Goal: Task Accomplishment & Management: Use online tool/utility

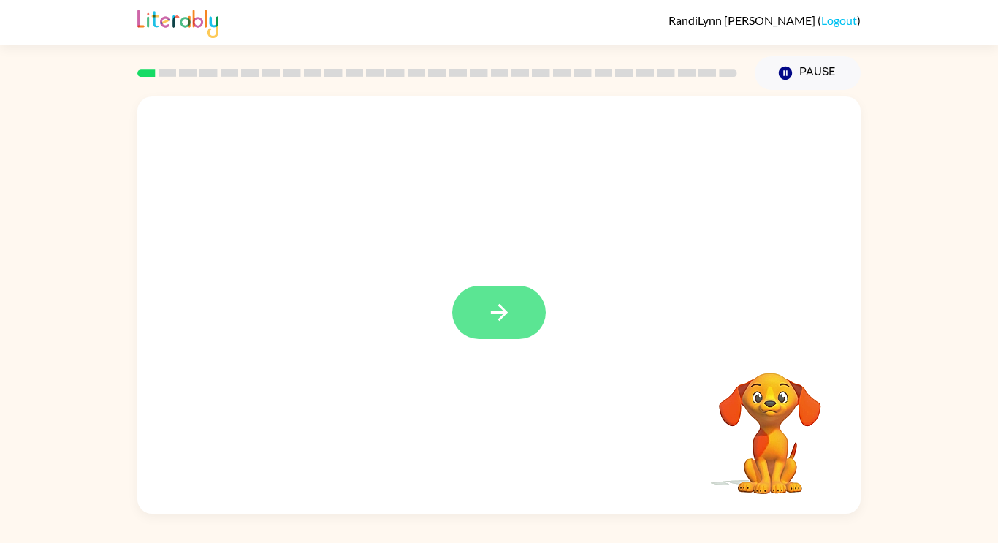
click at [458, 299] on button "button" at bounding box center [498, 312] width 93 height 53
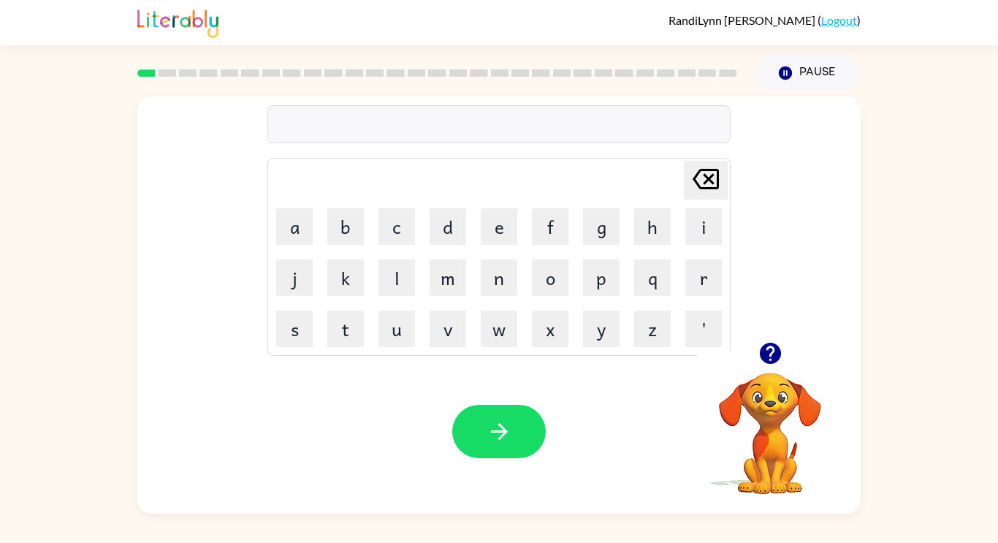
click at [768, 348] on icon "button" at bounding box center [769, 353] width 21 height 21
click at [765, 355] on icon "button" at bounding box center [769, 353] width 21 height 21
click at [603, 278] on button "p" at bounding box center [601, 277] width 37 height 37
click at [707, 272] on button "r" at bounding box center [703, 277] width 37 height 37
click at [490, 227] on button "e" at bounding box center [499, 226] width 37 height 37
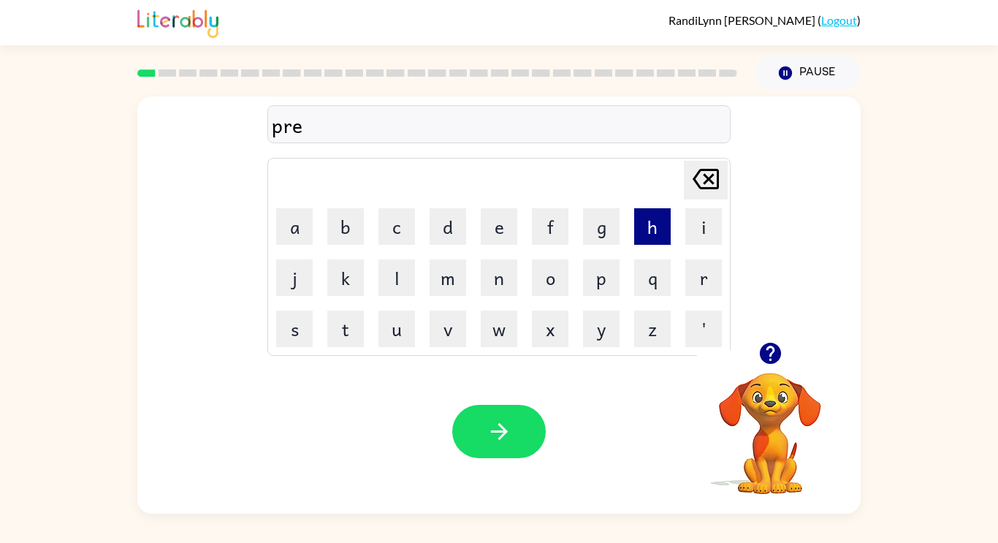
click at [640, 236] on button "h" at bounding box center [652, 226] width 37 height 37
click at [497, 224] on button "e" at bounding box center [499, 226] width 37 height 37
click at [289, 238] on button "a" at bounding box center [294, 226] width 37 height 37
click at [343, 340] on button "t" at bounding box center [345, 328] width 37 height 37
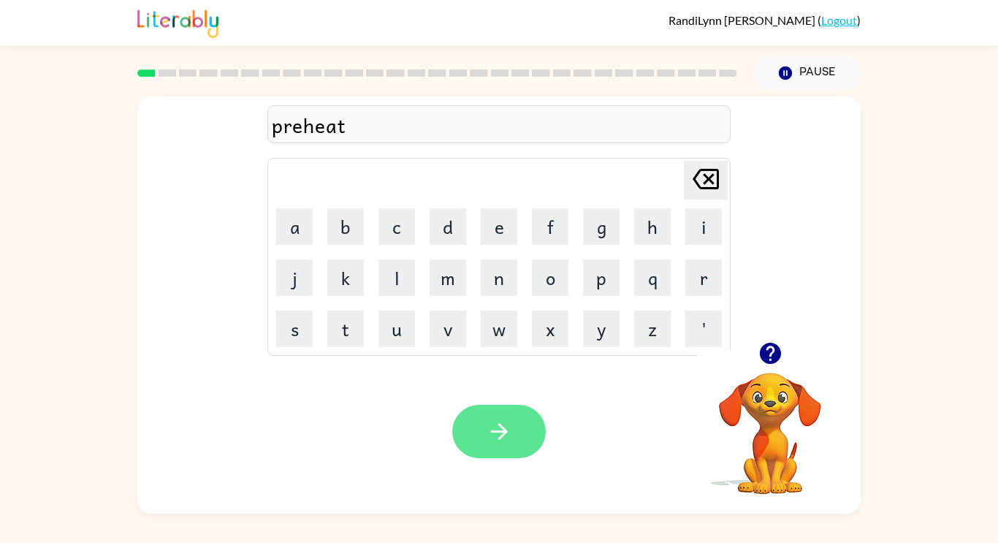
click at [494, 441] on icon "button" at bounding box center [499, 431] width 26 height 26
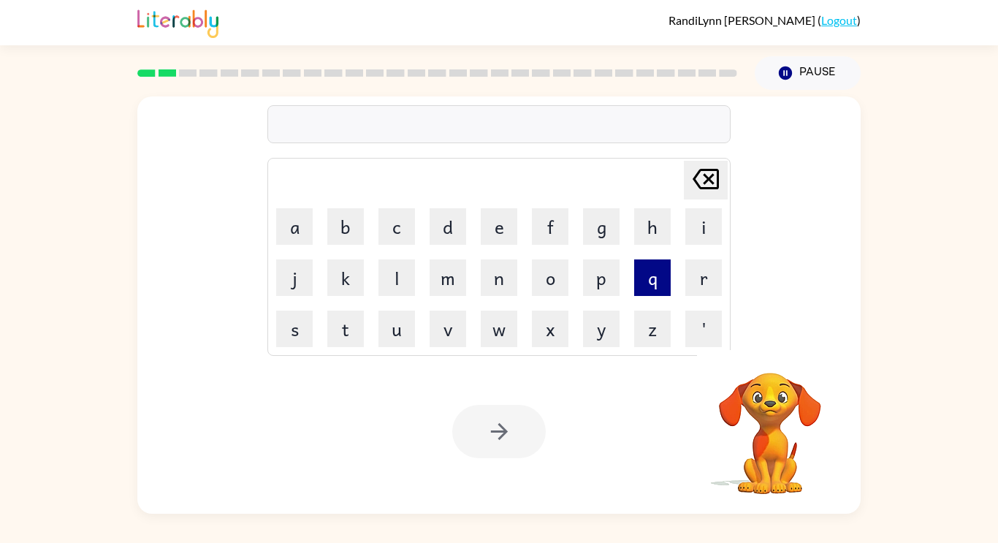
click at [647, 282] on button "q" at bounding box center [652, 277] width 37 height 37
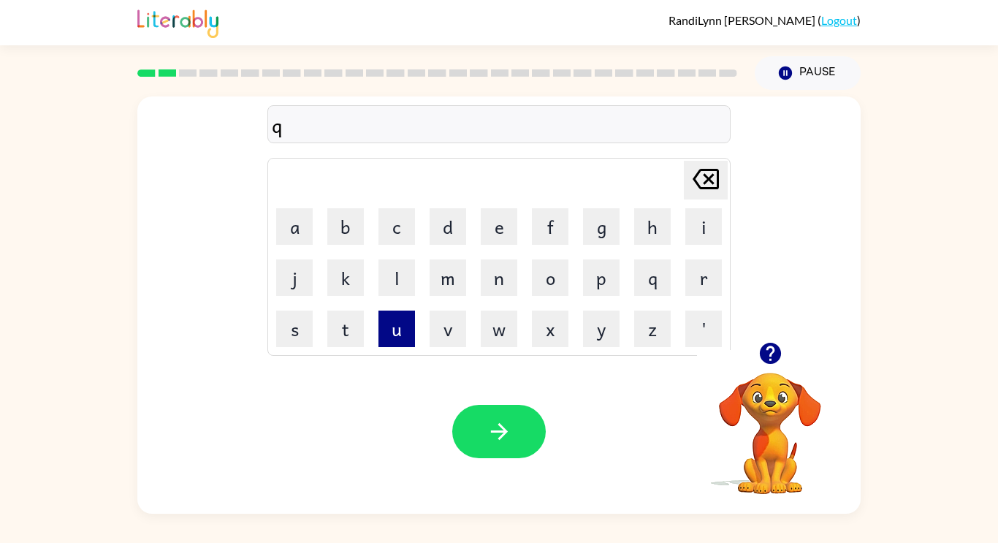
click at [397, 336] on button "u" at bounding box center [396, 328] width 37 height 37
click at [703, 223] on button "i" at bounding box center [703, 226] width 37 height 37
click at [408, 278] on button "l" at bounding box center [396, 277] width 37 height 37
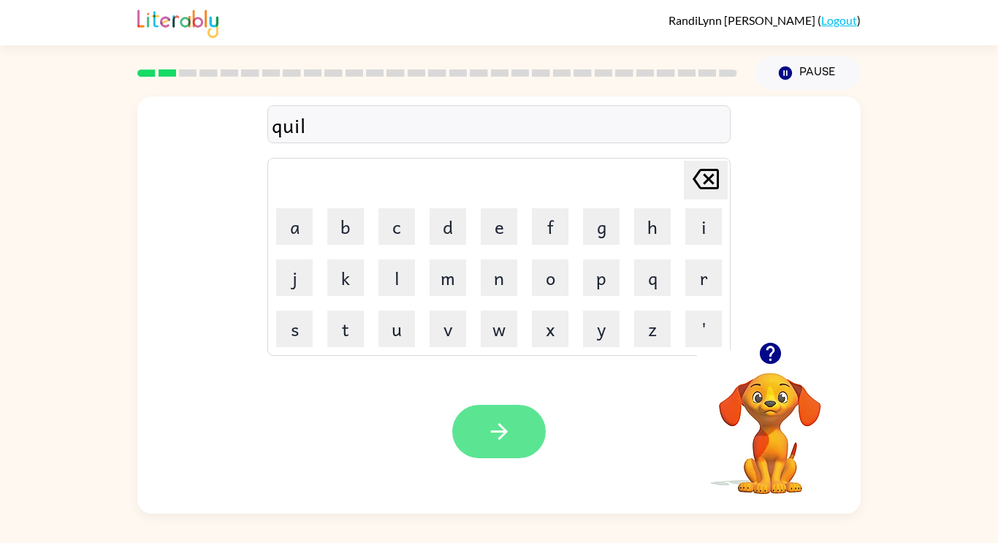
click at [496, 447] on button "button" at bounding box center [498, 431] width 93 height 53
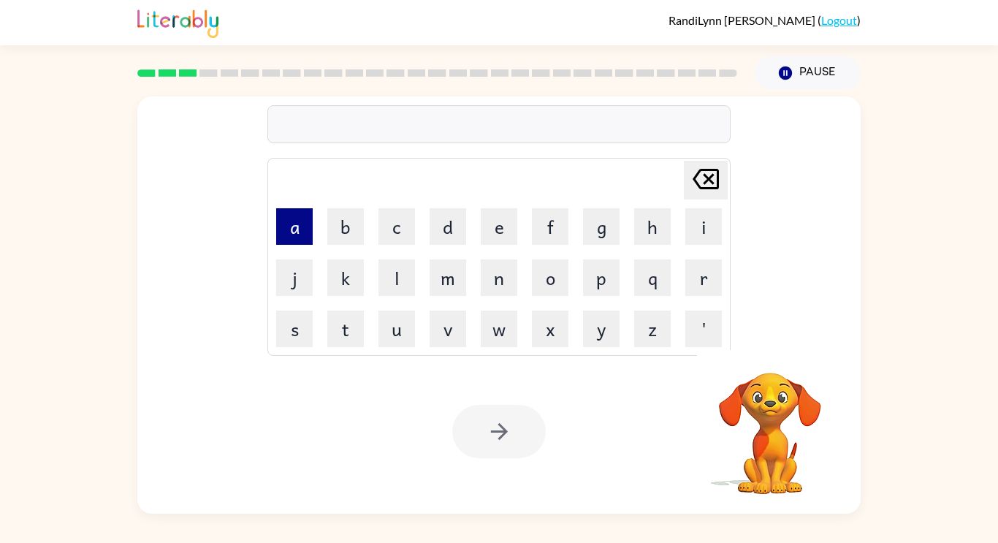
click at [294, 213] on button "a" at bounding box center [294, 226] width 37 height 37
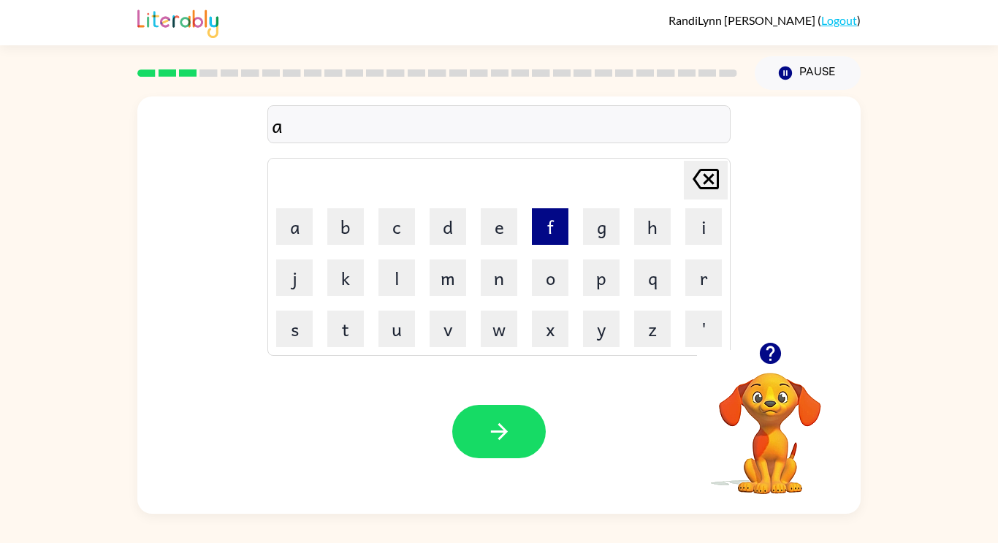
click at [551, 224] on button "f" at bounding box center [550, 226] width 37 height 37
click at [337, 325] on button "t" at bounding box center [345, 328] width 37 height 37
click at [505, 229] on button "e" at bounding box center [499, 226] width 37 height 37
click at [689, 271] on button "r" at bounding box center [703, 277] width 37 height 37
type button "r"
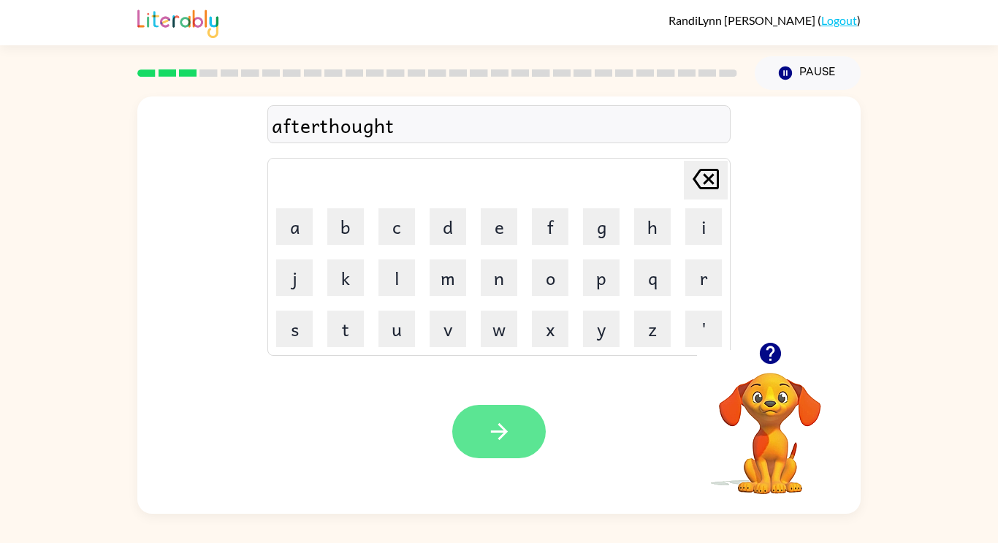
click at [516, 419] on button "button" at bounding box center [498, 431] width 93 height 53
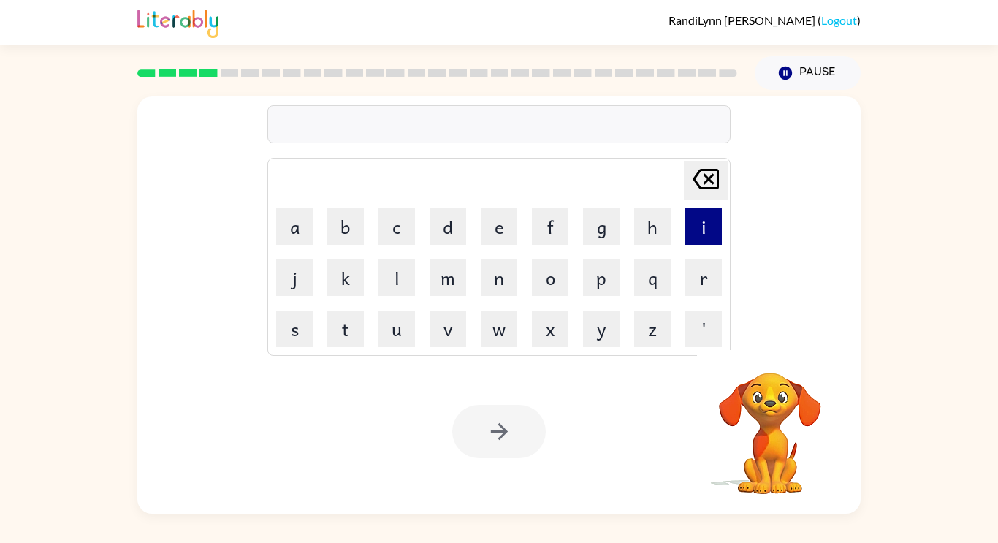
click at [692, 231] on button "i" at bounding box center [703, 226] width 37 height 37
click at [500, 280] on button "n" at bounding box center [499, 277] width 37 height 37
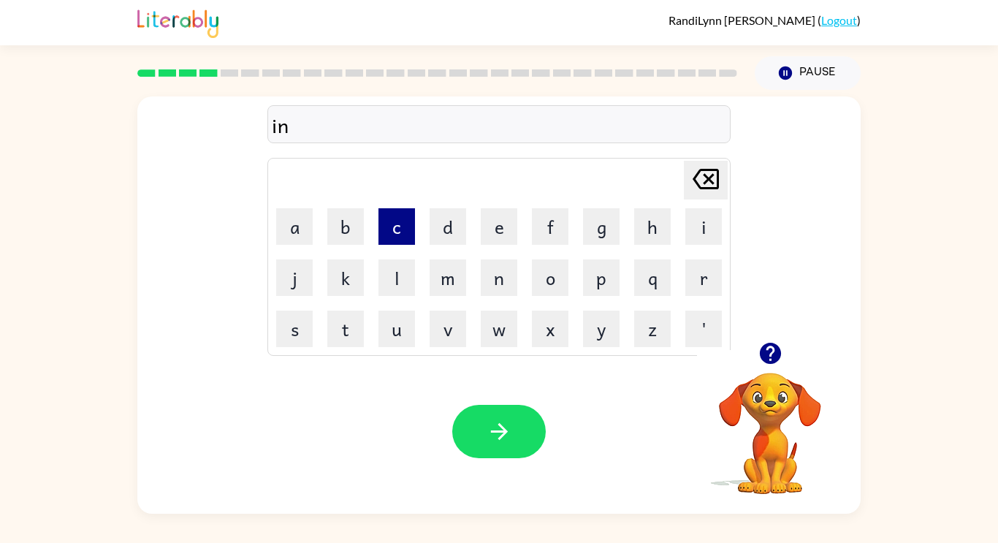
click at [403, 234] on button "c" at bounding box center [396, 226] width 37 height 37
click at [708, 269] on button "r" at bounding box center [703, 277] width 37 height 37
click at [508, 235] on button "e" at bounding box center [499, 226] width 37 height 37
click at [429, 216] on button "d" at bounding box center [447, 226] width 37 height 37
click at [705, 227] on button "i" at bounding box center [703, 226] width 37 height 37
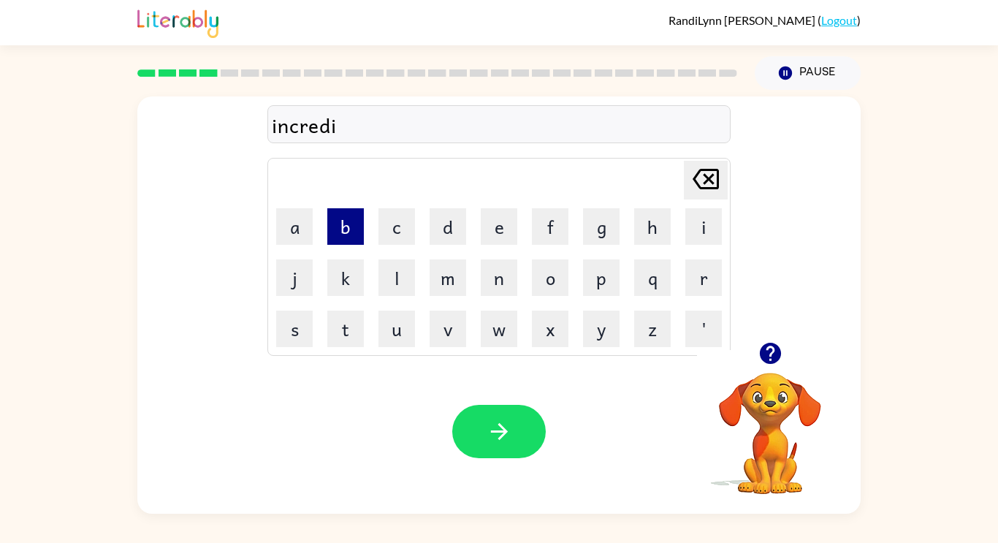
click at [345, 232] on button "b" at bounding box center [345, 226] width 37 height 37
click at [383, 267] on button "l" at bounding box center [396, 277] width 37 height 37
click at [498, 226] on button "e" at bounding box center [499, 226] width 37 height 37
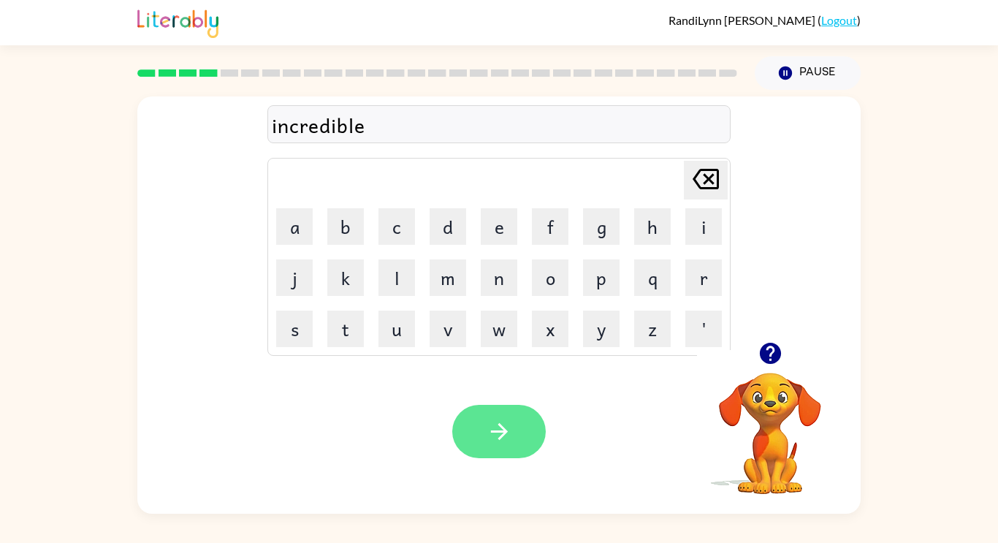
click at [478, 434] on button "button" at bounding box center [498, 431] width 93 height 53
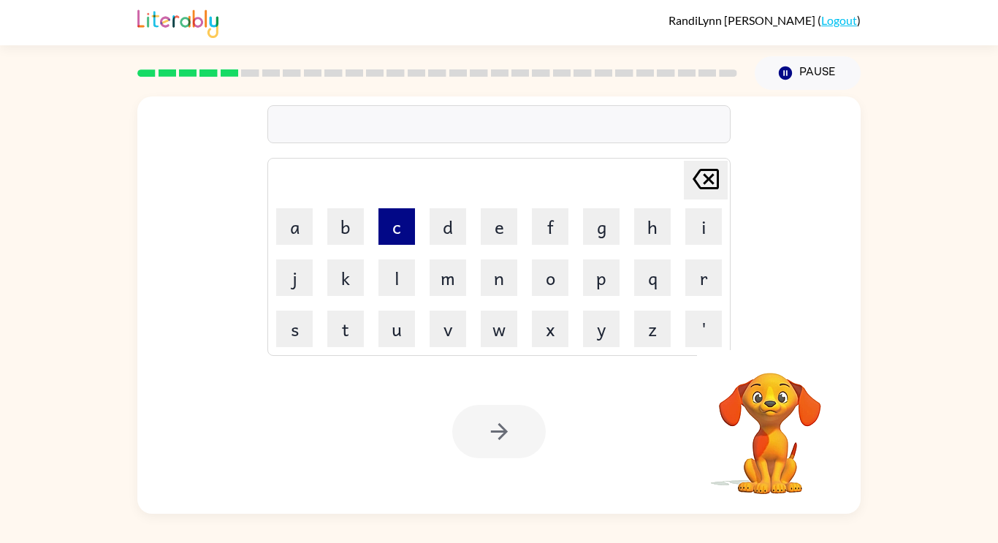
click at [389, 232] on button "c" at bounding box center [396, 226] width 37 height 37
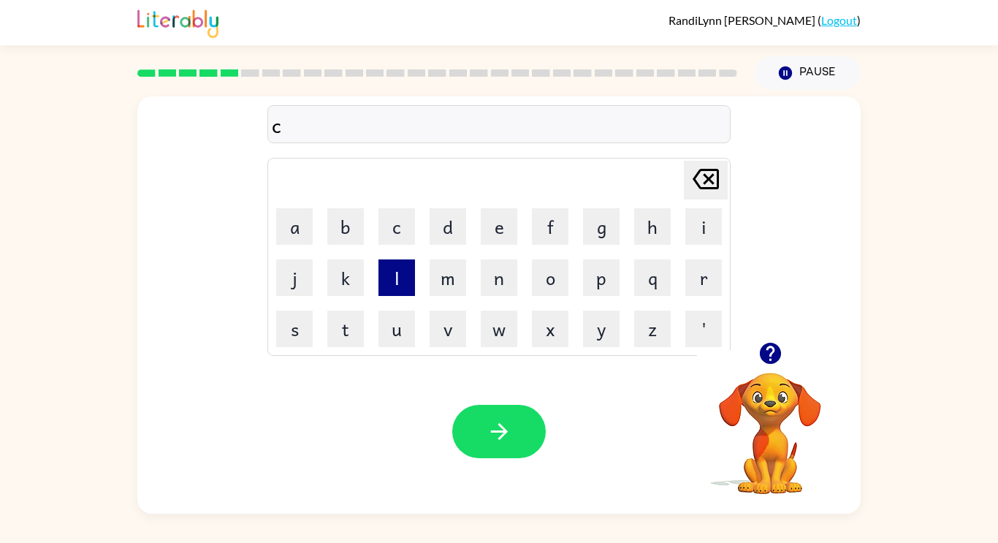
click at [402, 263] on button "l" at bounding box center [396, 277] width 37 height 37
click at [541, 265] on button "o" at bounding box center [550, 277] width 37 height 37
click at [500, 345] on button "w" at bounding box center [499, 328] width 37 height 37
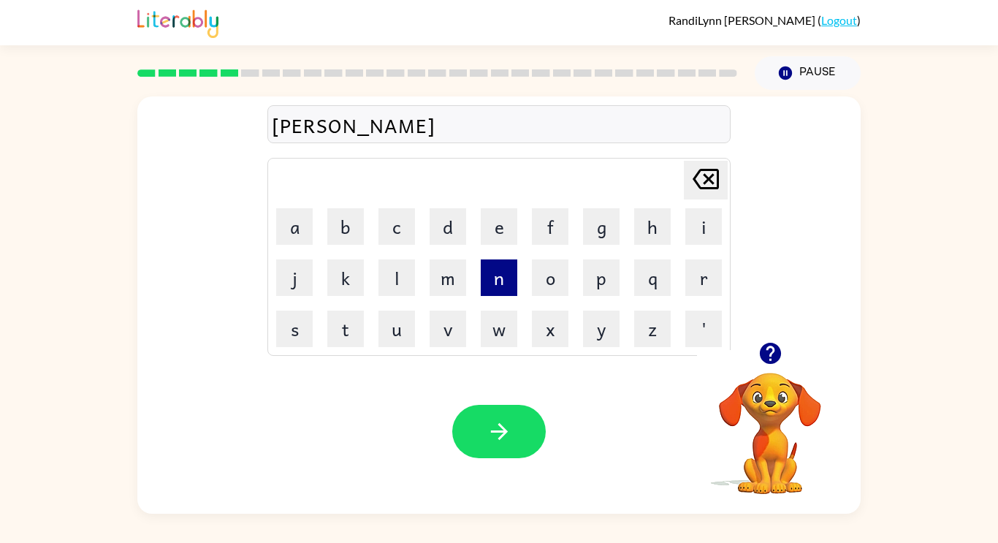
click at [488, 285] on button "n" at bounding box center [499, 277] width 37 height 37
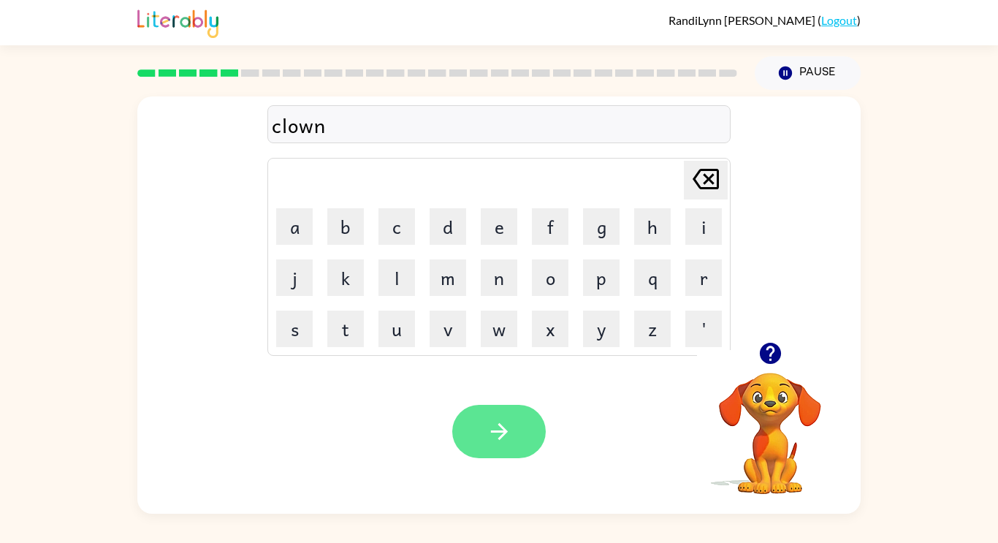
click at [484, 447] on button "button" at bounding box center [498, 431] width 93 height 53
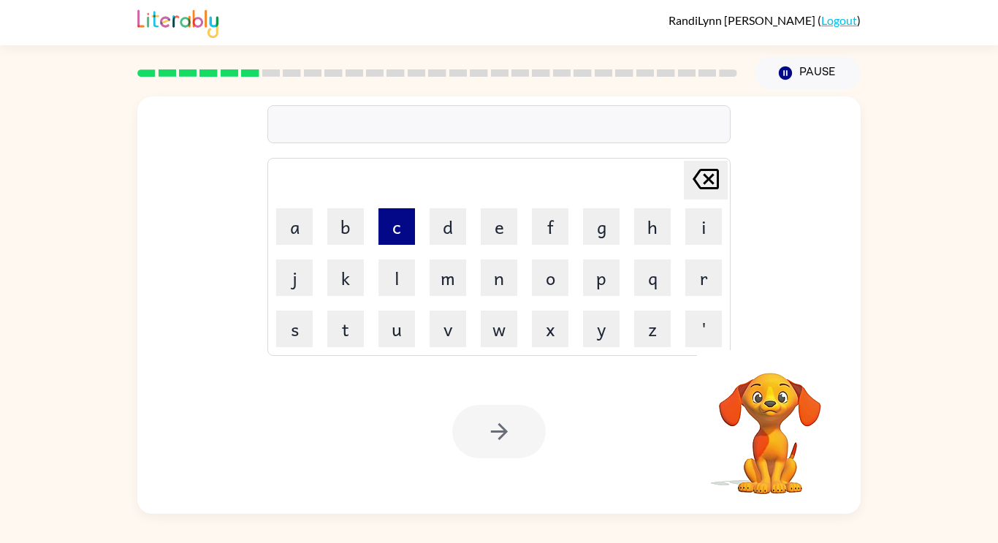
click at [396, 227] on button "c" at bounding box center [396, 226] width 37 height 37
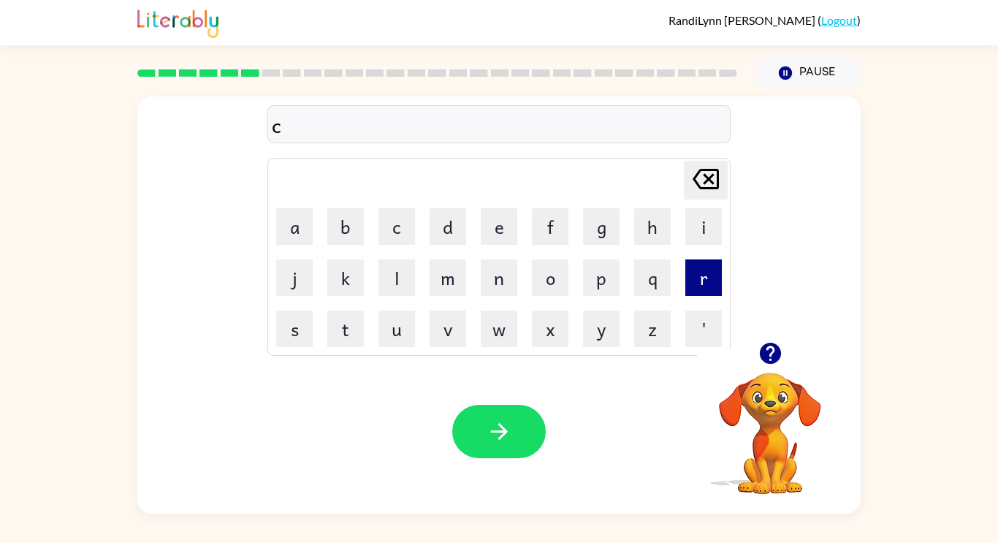
click at [704, 272] on button "r" at bounding box center [703, 277] width 37 height 37
click at [493, 213] on button "e" at bounding box center [499, 226] width 37 height 37
click at [280, 213] on button "a" at bounding box center [294, 226] width 37 height 37
click at [340, 335] on button "t" at bounding box center [345, 328] width 37 height 37
click at [701, 217] on button "i" at bounding box center [703, 226] width 37 height 37
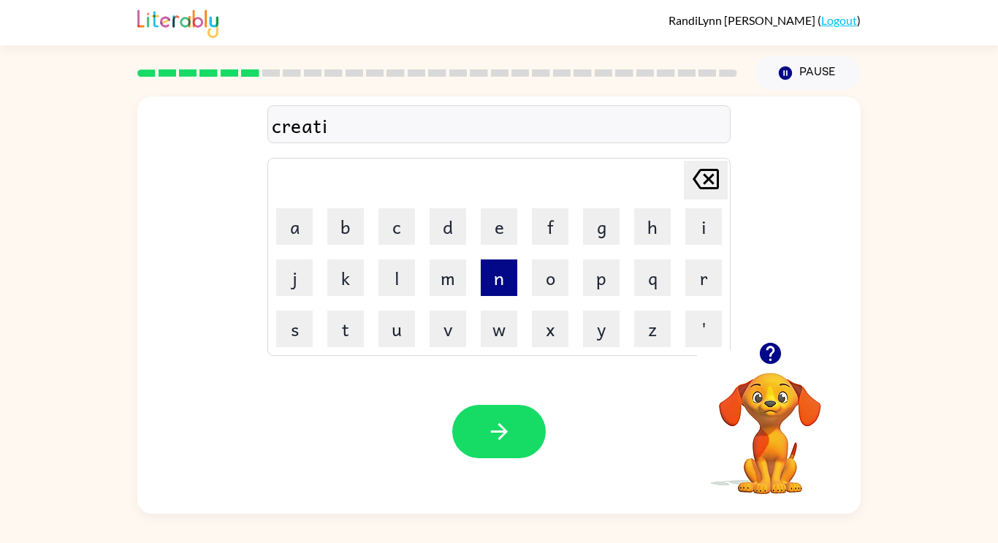
click at [506, 283] on button "n" at bounding box center [499, 277] width 37 height 37
click at [583, 219] on button "g" at bounding box center [601, 226] width 37 height 37
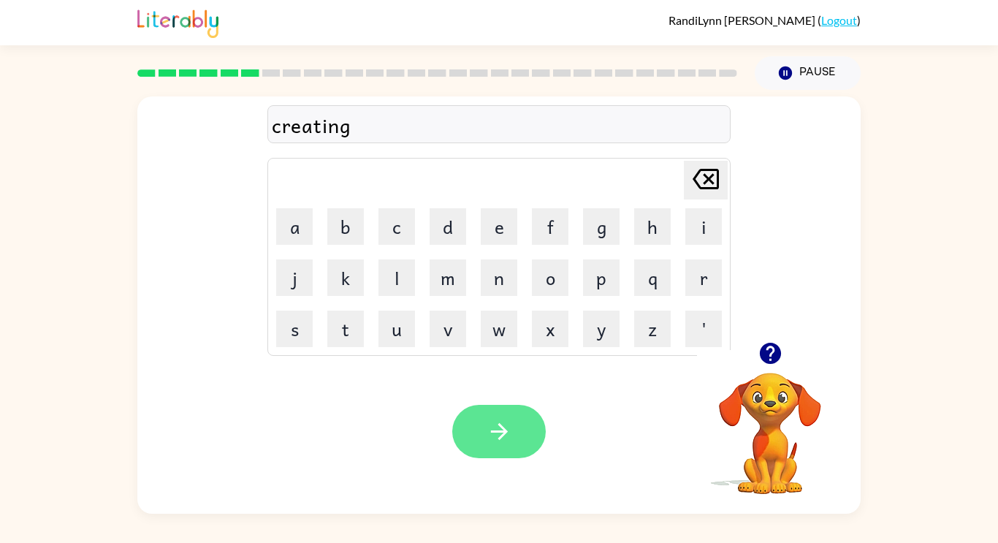
click at [478, 418] on button "button" at bounding box center [498, 431] width 93 height 53
click at [497, 441] on icon "button" at bounding box center [499, 431] width 26 height 26
click at [513, 442] on button "button" at bounding box center [498, 431] width 93 height 53
click at [528, 446] on button "button" at bounding box center [498, 431] width 93 height 53
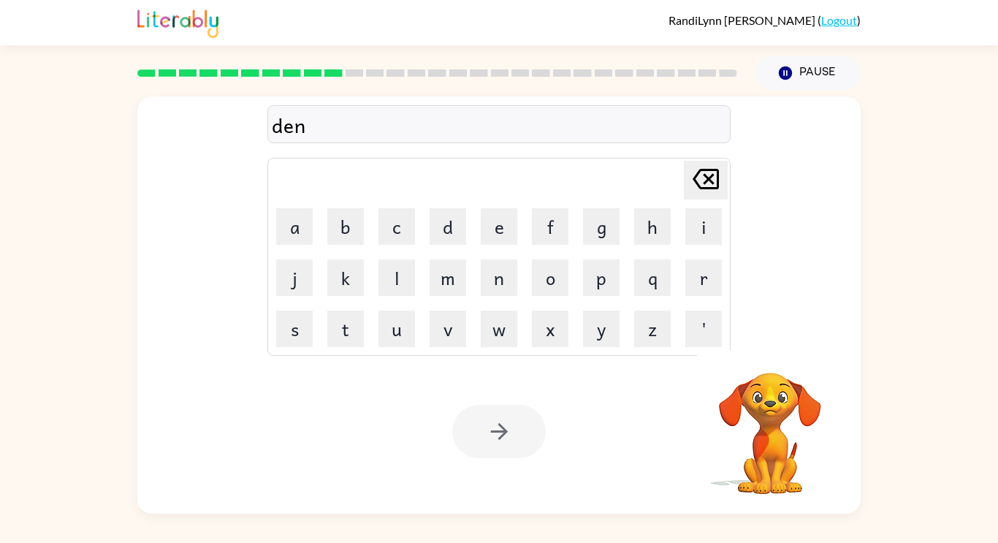
click at [524, 442] on div at bounding box center [498, 431] width 93 height 53
click at [519, 443] on button "button" at bounding box center [498, 431] width 93 height 53
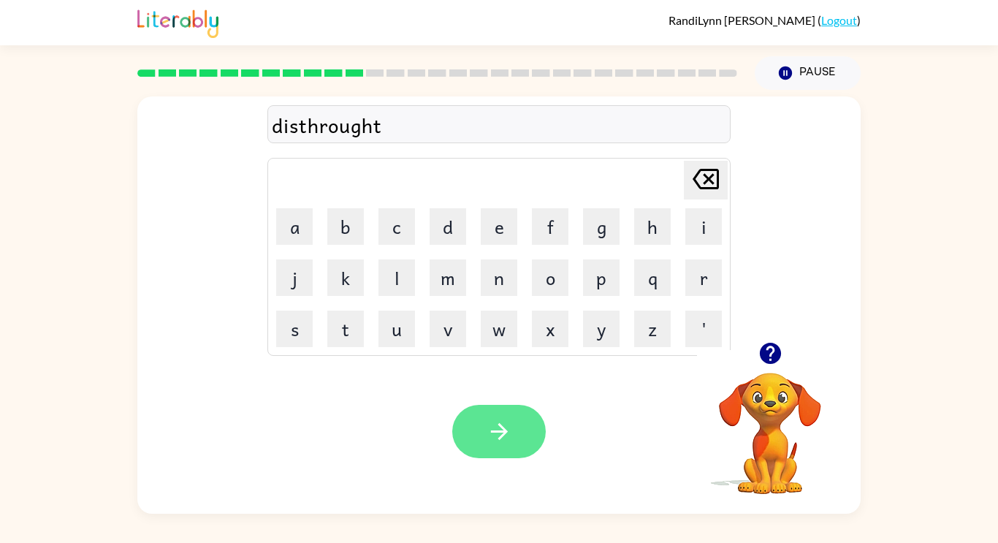
click at [512, 432] on button "button" at bounding box center [498, 431] width 93 height 53
click at [521, 435] on button "button" at bounding box center [498, 431] width 93 height 53
click at [771, 351] on icon "button" at bounding box center [769, 353] width 21 height 21
click at [512, 418] on button "button" at bounding box center [498, 431] width 93 height 53
click at [522, 436] on button "button" at bounding box center [498, 431] width 93 height 53
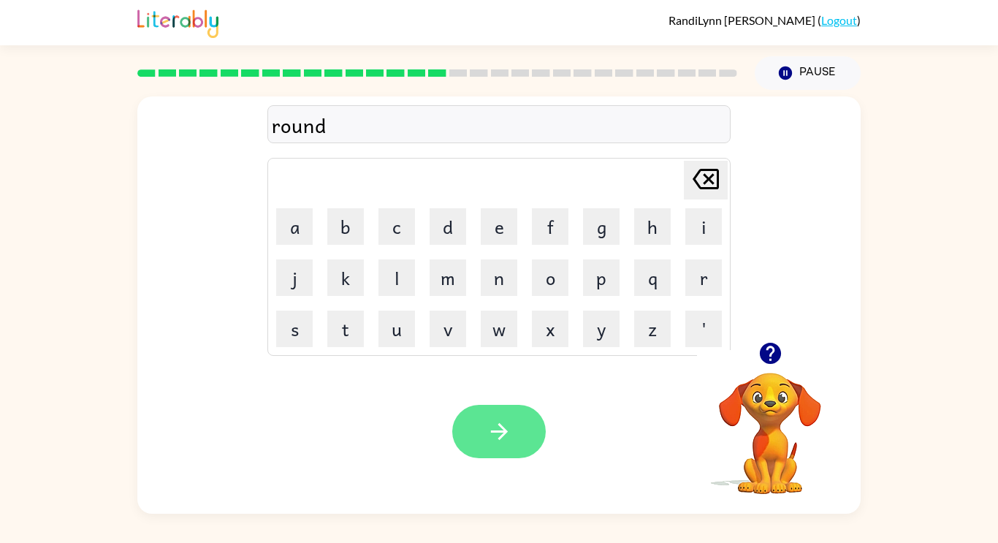
click at [526, 446] on button "button" at bounding box center [498, 431] width 93 height 53
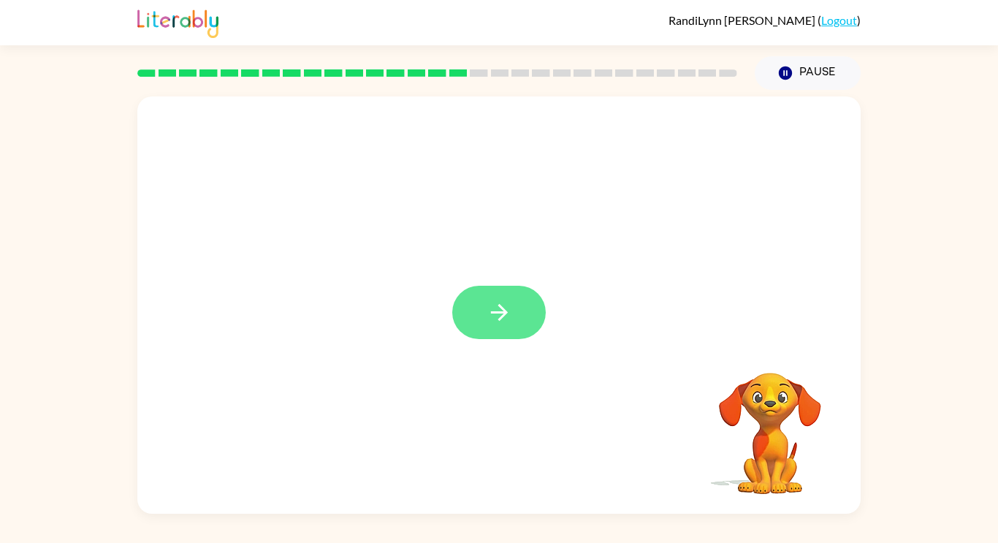
click at [502, 321] on icon "button" at bounding box center [499, 312] width 26 height 26
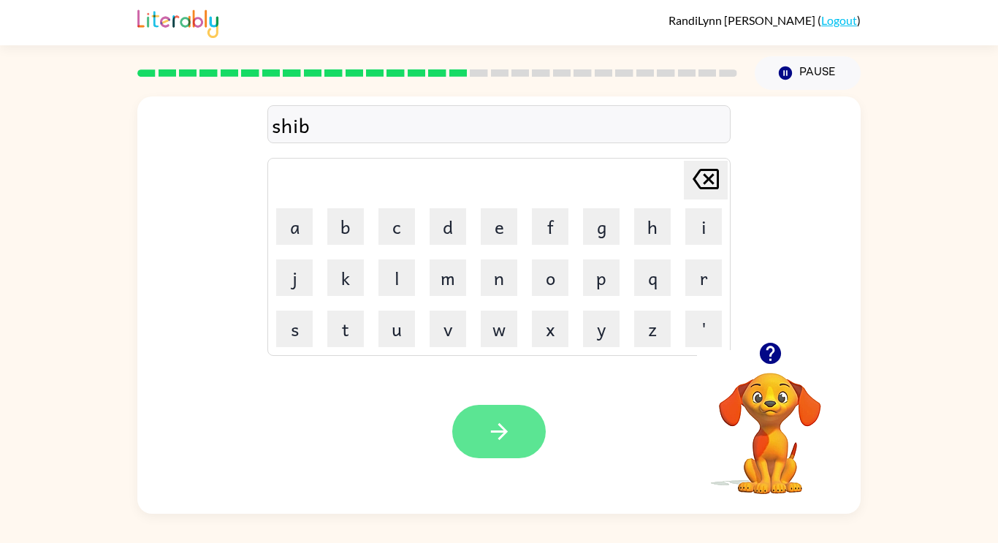
click at [481, 435] on button "button" at bounding box center [498, 431] width 93 height 53
click at [470, 470] on div "Your browser must support playing .mp4 files to use Literably. Please try using…" at bounding box center [498, 431] width 723 height 164
click at [517, 418] on button "button" at bounding box center [498, 431] width 93 height 53
click at [503, 457] on button "button" at bounding box center [498, 431] width 93 height 53
click at [540, 422] on button "button" at bounding box center [498, 431] width 93 height 53
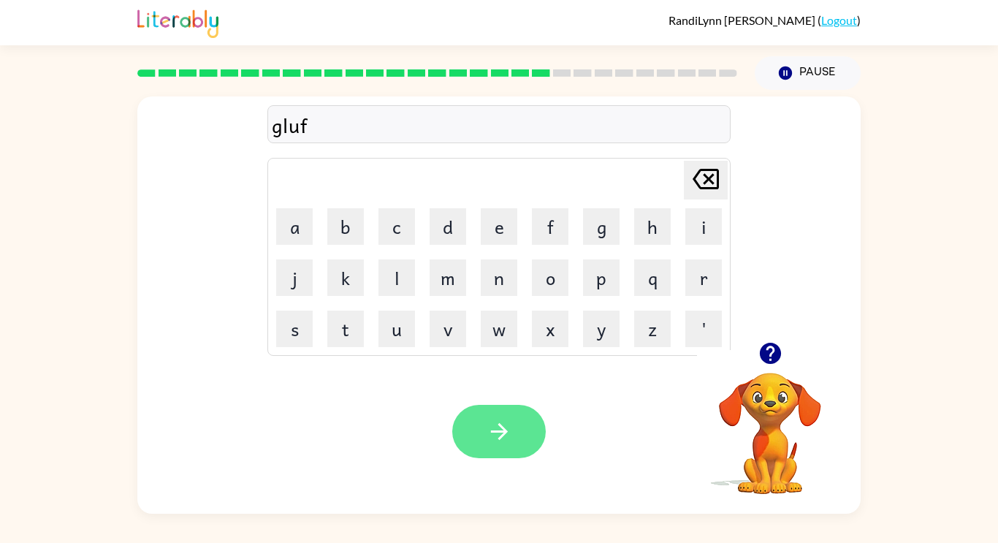
click at [510, 432] on icon "button" at bounding box center [499, 431] width 26 height 26
click at [516, 421] on button "button" at bounding box center [498, 431] width 93 height 53
click at [531, 410] on button "button" at bounding box center [498, 431] width 93 height 53
click at [522, 456] on button "button" at bounding box center [498, 431] width 93 height 53
click at [489, 448] on button "button" at bounding box center [498, 431] width 93 height 53
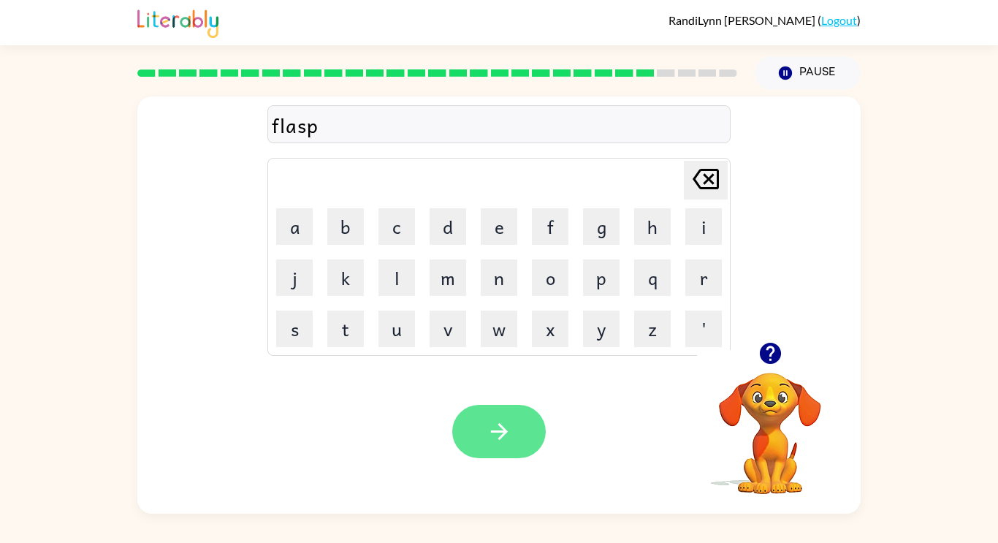
click at [486, 456] on button "button" at bounding box center [498, 431] width 93 height 53
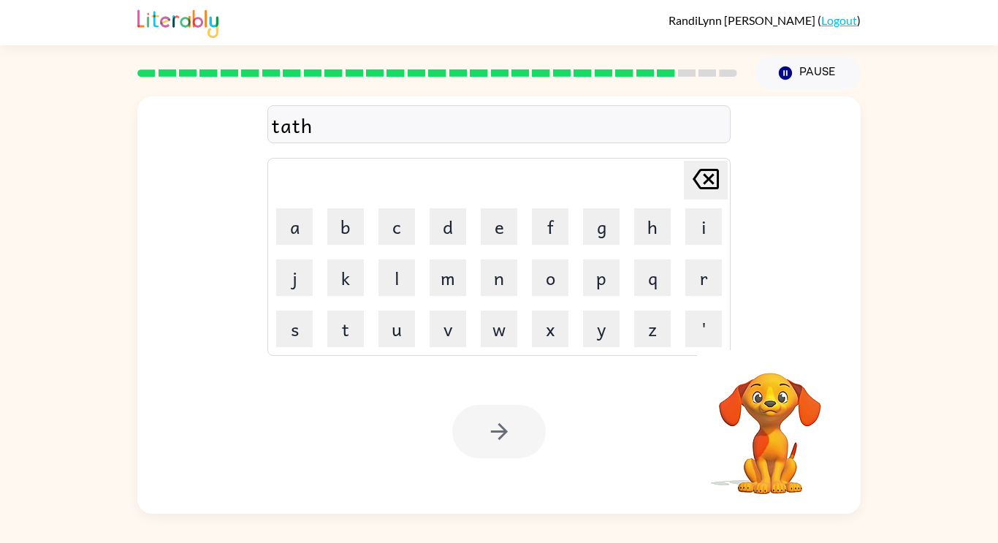
click at [491, 462] on div "Your browser must support playing .mp4 files to use Literably. Please try using…" at bounding box center [498, 431] width 723 height 164
click at [513, 446] on button "button" at bounding box center [498, 431] width 93 height 53
click at [511, 440] on div at bounding box center [498, 431] width 93 height 53
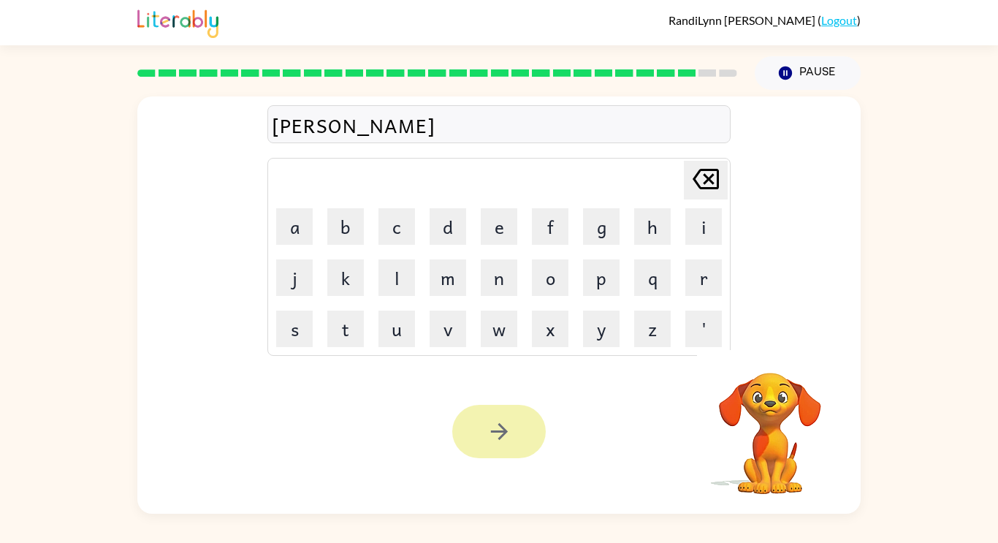
click at [517, 446] on button "button" at bounding box center [498, 431] width 93 height 53
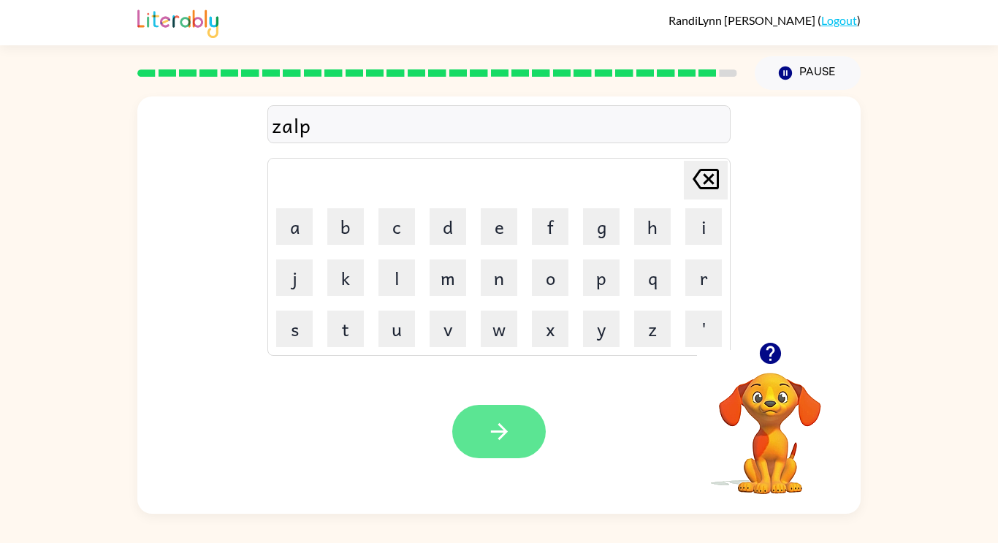
click at [515, 453] on button "button" at bounding box center [498, 431] width 93 height 53
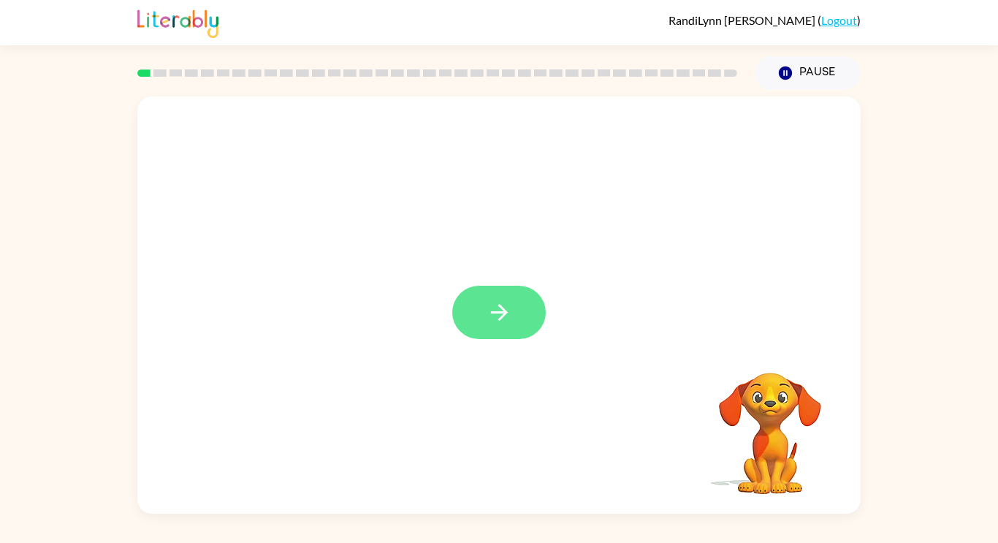
click at [487, 300] on icon "button" at bounding box center [499, 312] width 26 height 26
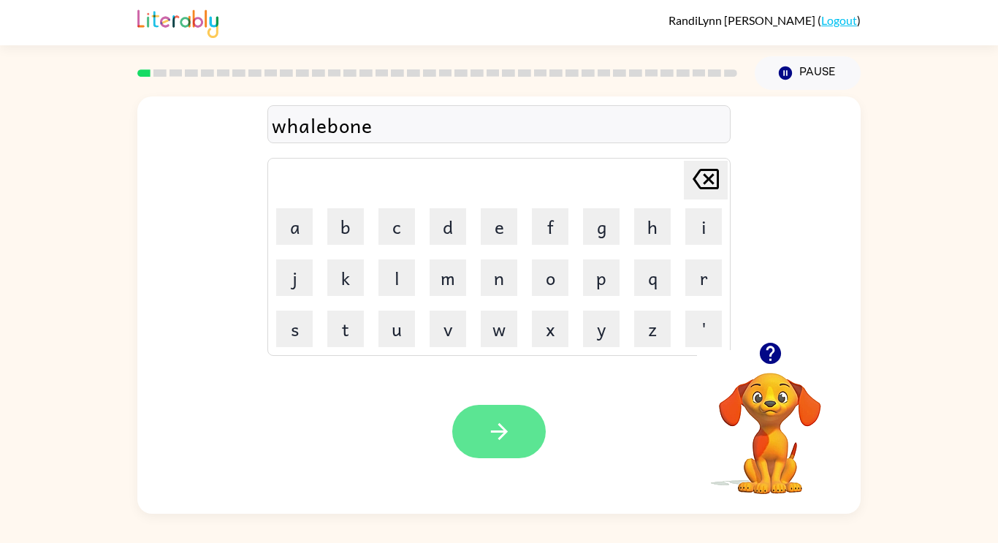
click at [509, 437] on icon "button" at bounding box center [499, 431] width 26 height 26
click at [522, 447] on button "button" at bounding box center [498, 431] width 93 height 53
click at [507, 446] on button "button" at bounding box center [498, 431] width 93 height 53
click at [504, 446] on button "button" at bounding box center [498, 431] width 93 height 53
click at [512, 454] on button "button" at bounding box center [498, 431] width 93 height 53
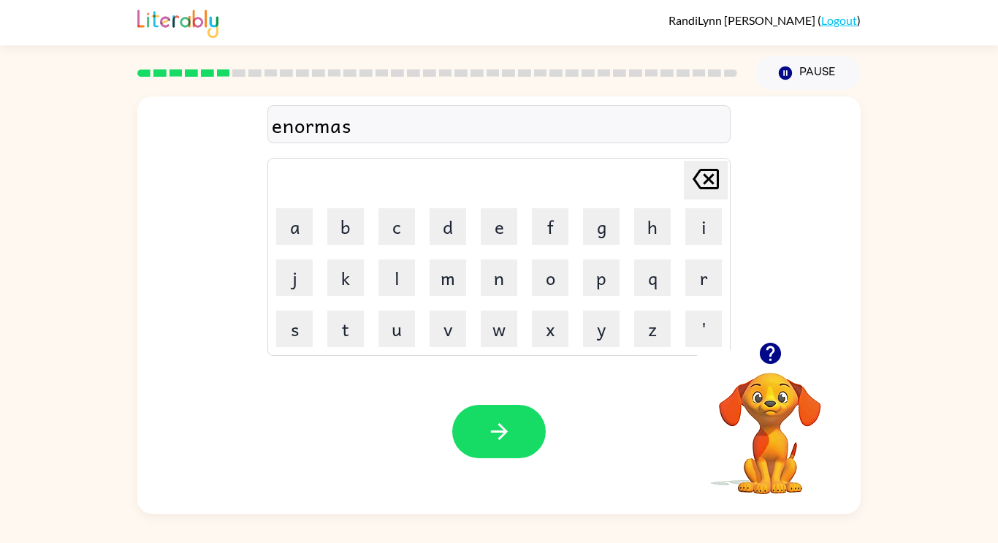
click at [520, 476] on div "Your browser must support playing .mp4 files to use Literably. Please try using…" at bounding box center [498, 431] width 723 height 164
click at [517, 454] on button "button" at bounding box center [498, 431] width 93 height 53
click at [544, 447] on div at bounding box center [498, 431] width 93 height 53
click at [521, 456] on button "button" at bounding box center [498, 431] width 93 height 53
click at [516, 434] on button "button" at bounding box center [498, 431] width 93 height 53
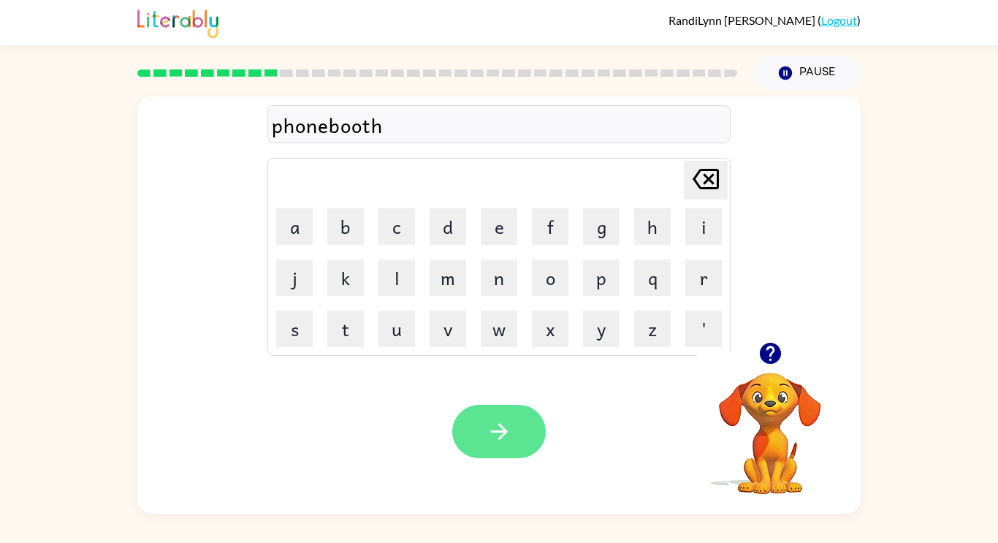
click at [508, 425] on icon "button" at bounding box center [499, 431] width 26 height 26
click at [516, 440] on button "button" at bounding box center [498, 431] width 93 height 53
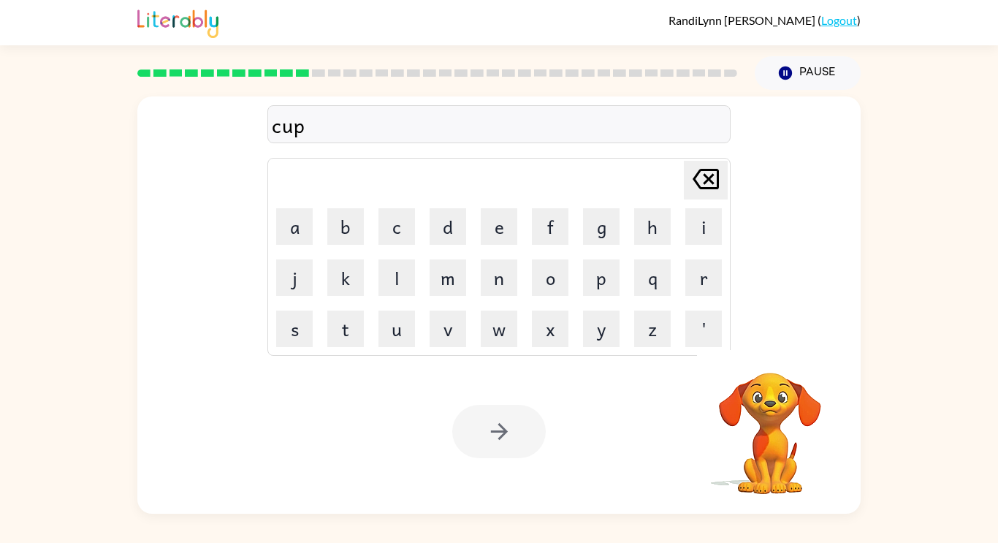
click at [522, 446] on div at bounding box center [498, 431] width 93 height 53
click at [527, 442] on button "button" at bounding box center [498, 431] width 93 height 53
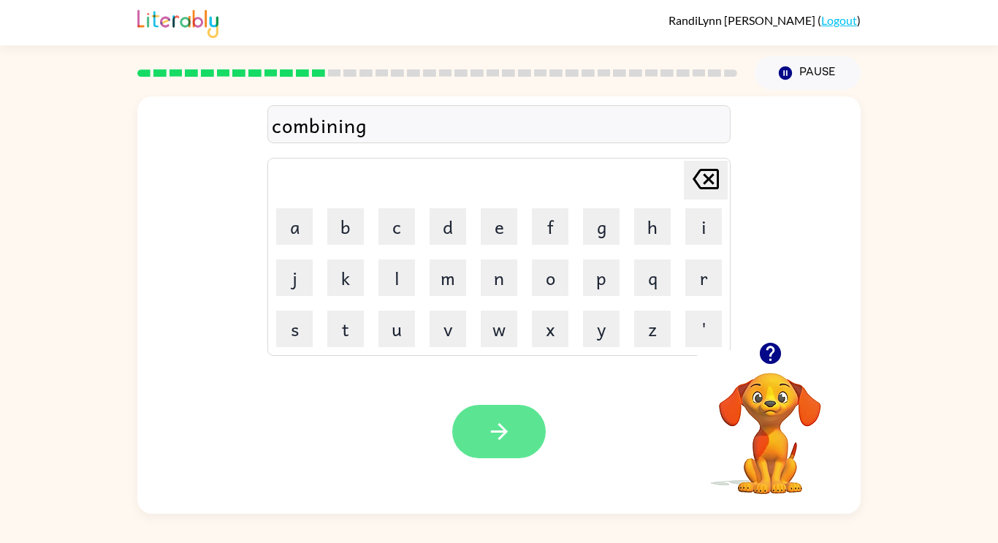
click at [530, 412] on button "button" at bounding box center [498, 431] width 93 height 53
click at [526, 482] on div "Your browser must support playing .mp4 files to use Literably. Please try using…" at bounding box center [498, 431] width 723 height 164
click at [516, 438] on button "button" at bounding box center [498, 431] width 93 height 53
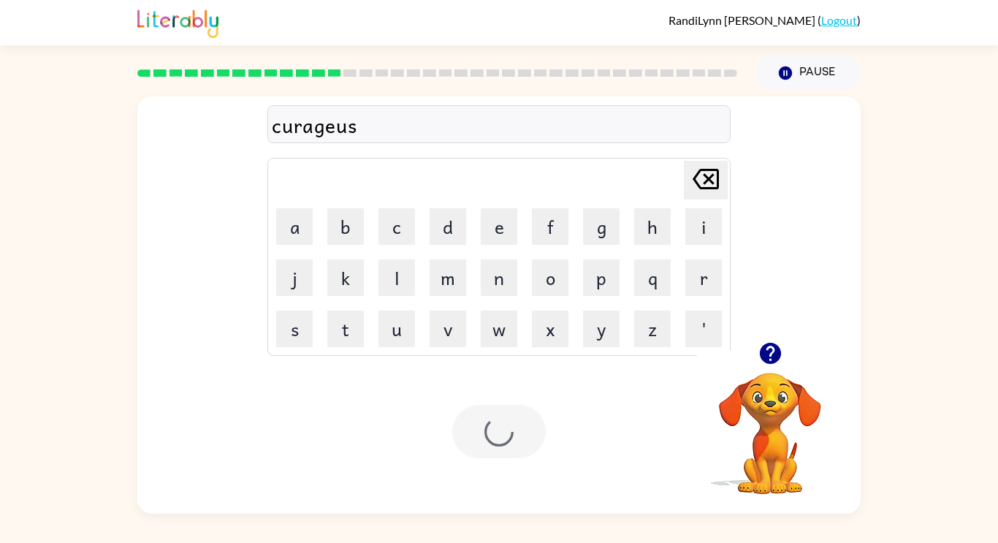
click at [513, 447] on div at bounding box center [498, 431] width 93 height 53
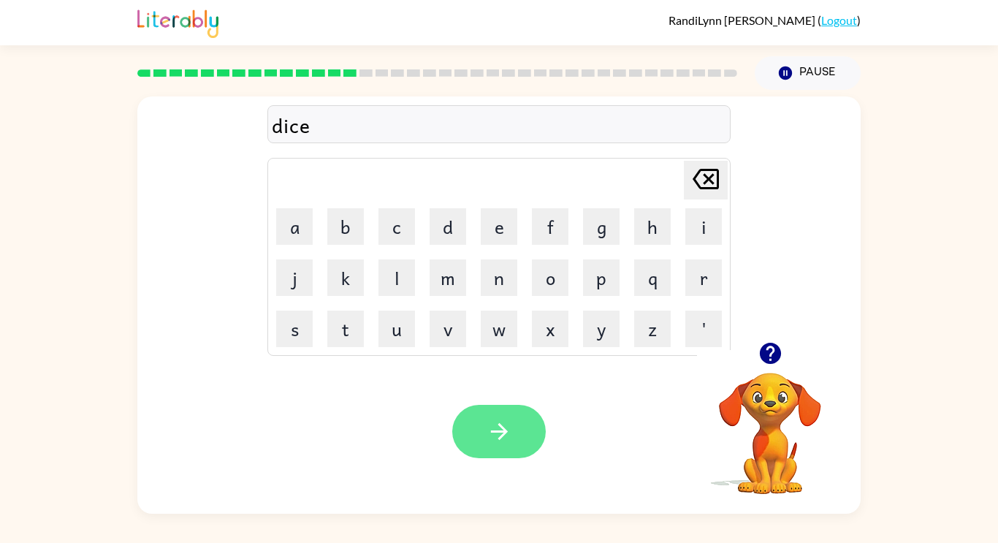
click at [505, 455] on button "button" at bounding box center [498, 431] width 93 height 53
click at [478, 512] on div "Your browser must support playing .mp4 files to use Literably. Please try using…" at bounding box center [498, 431] width 723 height 164
click at [509, 455] on button "button" at bounding box center [498, 431] width 93 height 53
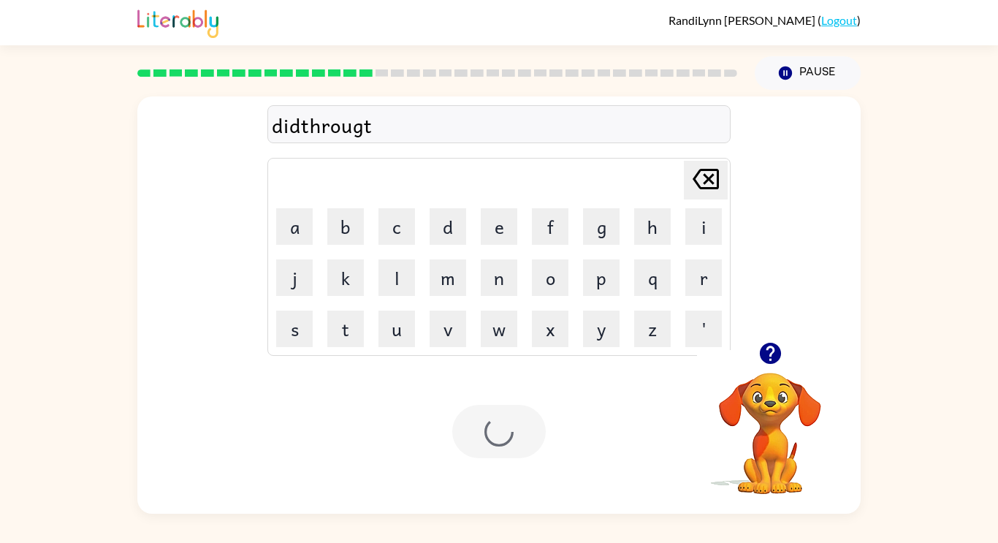
click at [512, 483] on div "Your browser must support playing .mp4 files to use Literably. Please try using…" at bounding box center [498, 431] width 723 height 164
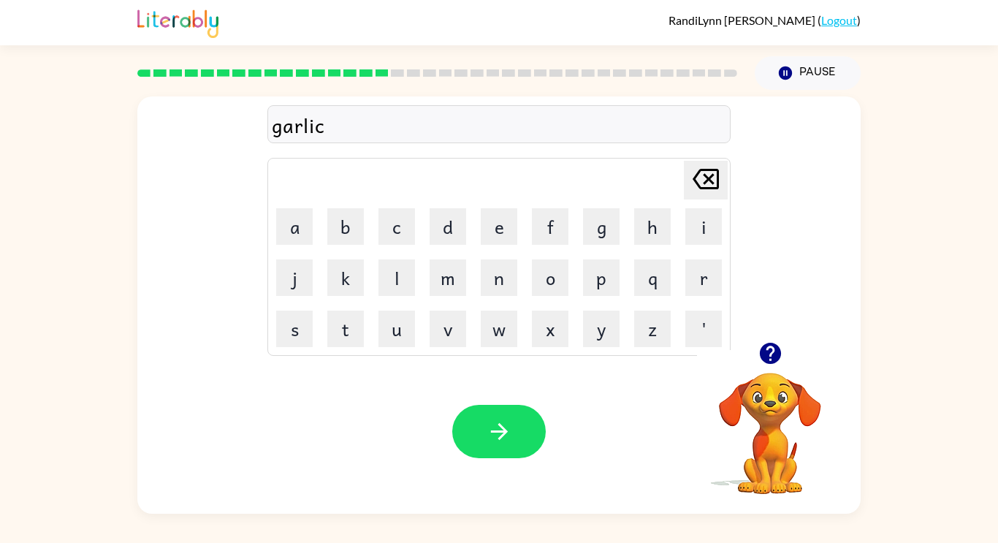
click at [542, 452] on div at bounding box center [498, 431] width 93 height 53
click at [525, 450] on button "button" at bounding box center [498, 431] width 93 height 53
click at [493, 447] on button "button" at bounding box center [498, 431] width 93 height 53
click at [513, 478] on div "Your browser must support playing .mp4 files to use Literably. Please try using…" at bounding box center [498, 431] width 723 height 164
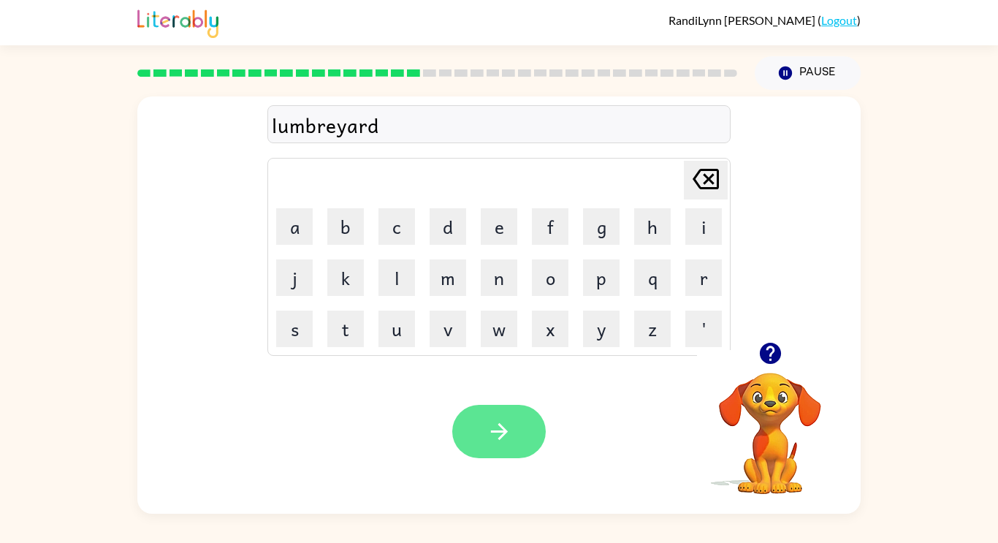
click at [508, 456] on button "button" at bounding box center [498, 431] width 93 height 53
click at [529, 456] on div at bounding box center [498, 431] width 93 height 53
click at [532, 439] on button "button" at bounding box center [498, 431] width 93 height 53
click at [544, 427] on button "button" at bounding box center [498, 431] width 93 height 53
click at [532, 429] on div at bounding box center [498, 431] width 93 height 53
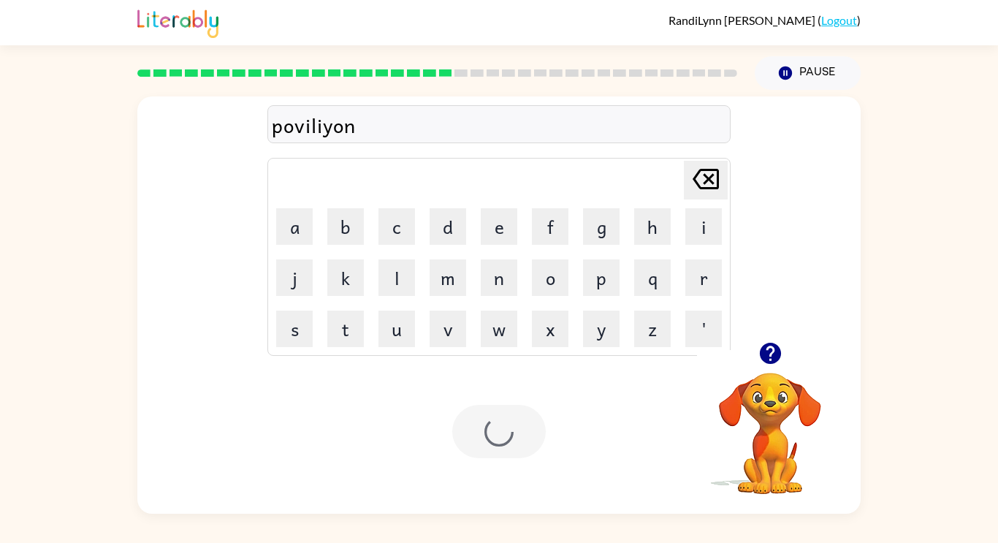
click at [519, 445] on div at bounding box center [498, 431] width 93 height 53
click at [538, 437] on button "button" at bounding box center [498, 431] width 93 height 53
click at [522, 438] on div at bounding box center [498, 431] width 93 height 53
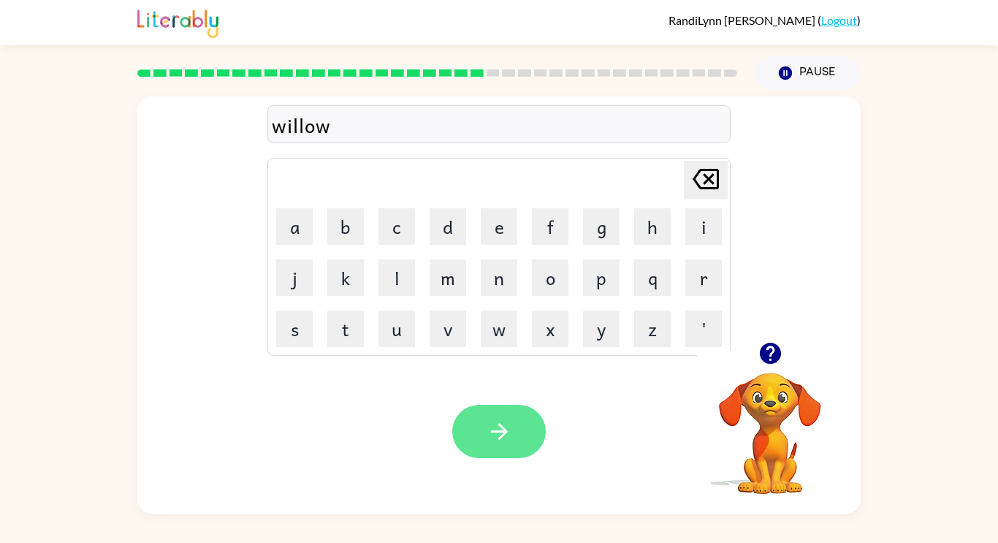
click at [496, 436] on icon "button" at bounding box center [499, 431] width 26 height 26
click at [520, 444] on button "button" at bounding box center [498, 431] width 93 height 53
click at [522, 431] on button "button" at bounding box center [498, 431] width 93 height 53
click at [493, 447] on button "button" at bounding box center [498, 431] width 93 height 53
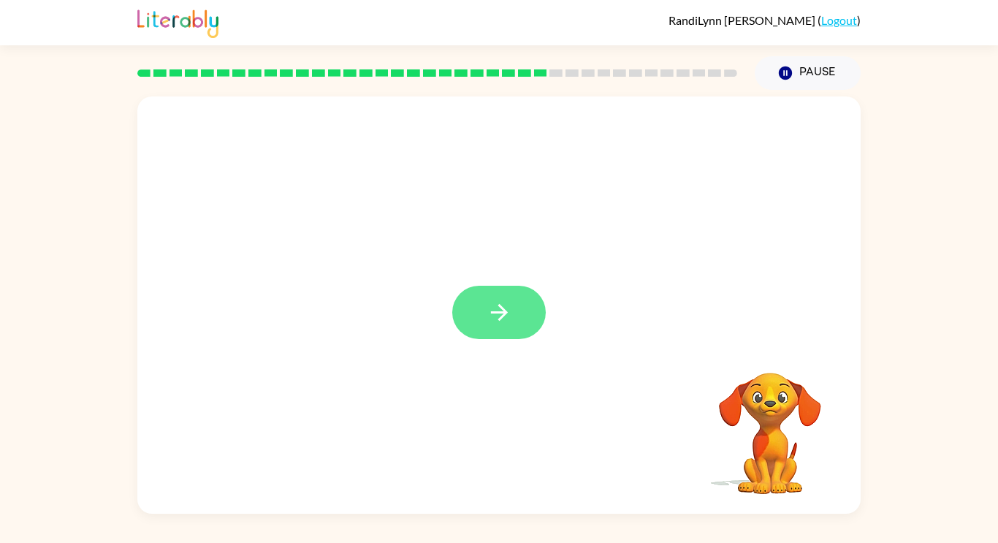
click at [511, 316] on button "button" at bounding box center [498, 312] width 93 height 53
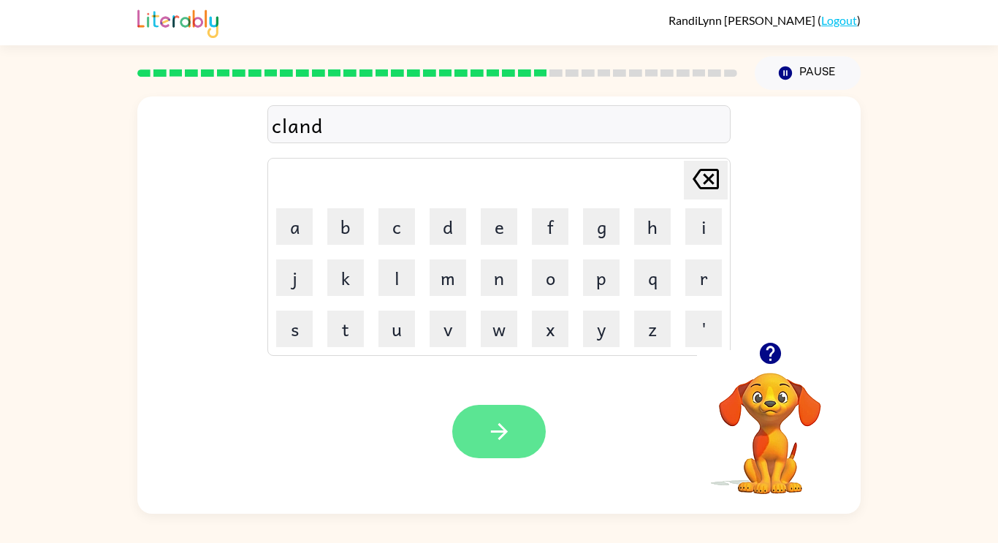
click at [517, 408] on button "button" at bounding box center [498, 431] width 93 height 53
click at [513, 435] on div at bounding box center [498, 431] width 93 height 53
click at [514, 454] on button "button" at bounding box center [498, 431] width 93 height 53
click at [504, 437] on icon "button" at bounding box center [499, 431] width 26 height 26
click at [498, 431] on icon "button" at bounding box center [498, 431] width 17 height 17
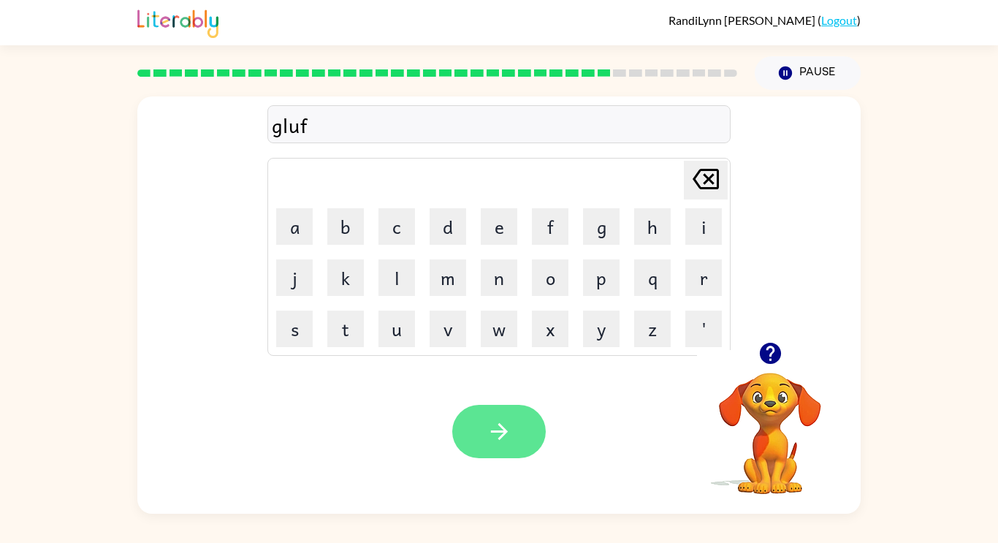
click at [534, 430] on button "button" at bounding box center [498, 431] width 93 height 53
click at [527, 435] on div at bounding box center [498, 431] width 93 height 53
click at [519, 442] on button "button" at bounding box center [498, 431] width 93 height 53
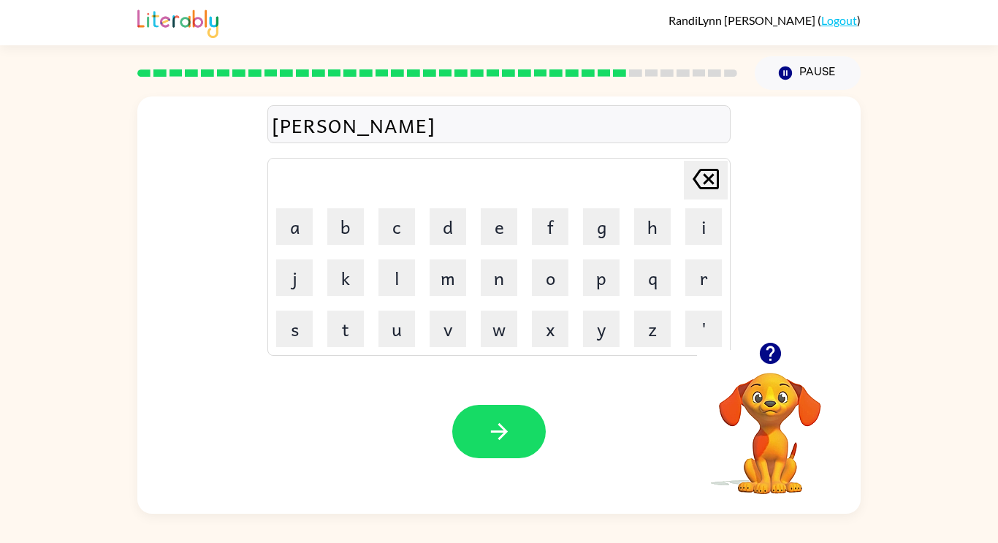
click at [515, 441] on div at bounding box center [498, 431] width 93 height 53
click at [514, 446] on div at bounding box center [498, 431] width 93 height 53
click at [517, 447] on div at bounding box center [498, 431] width 93 height 53
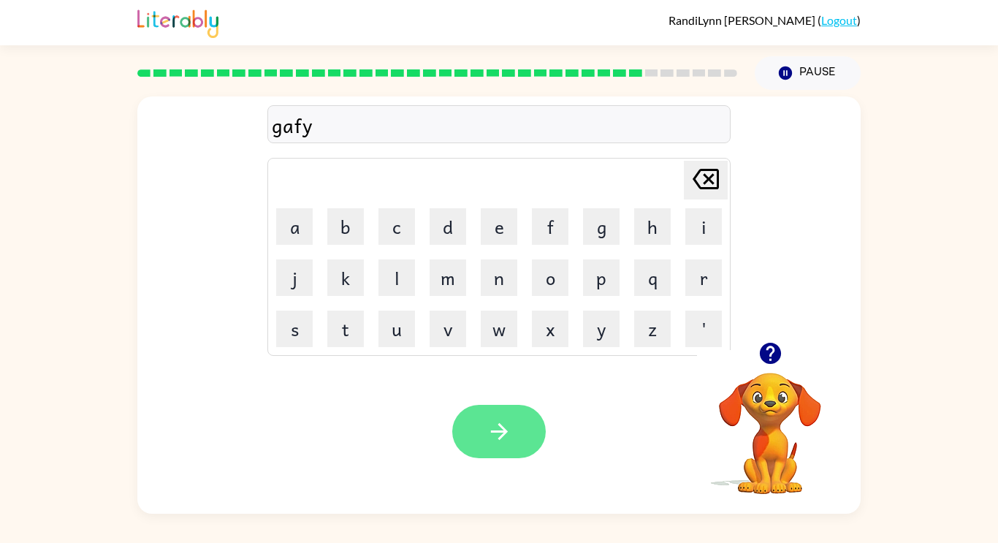
click at [497, 435] on icon "button" at bounding box center [499, 431] width 26 height 26
click at [501, 443] on div at bounding box center [498, 431] width 93 height 53
click at [516, 484] on div "Your browser must support playing .mp4 files to use Literably. Please try using…" at bounding box center [498, 431] width 723 height 164
click at [518, 454] on button "button" at bounding box center [498, 431] width 93 height 53
click at [521, 456] on div at bounding box center [498, 431] width 93 height 53
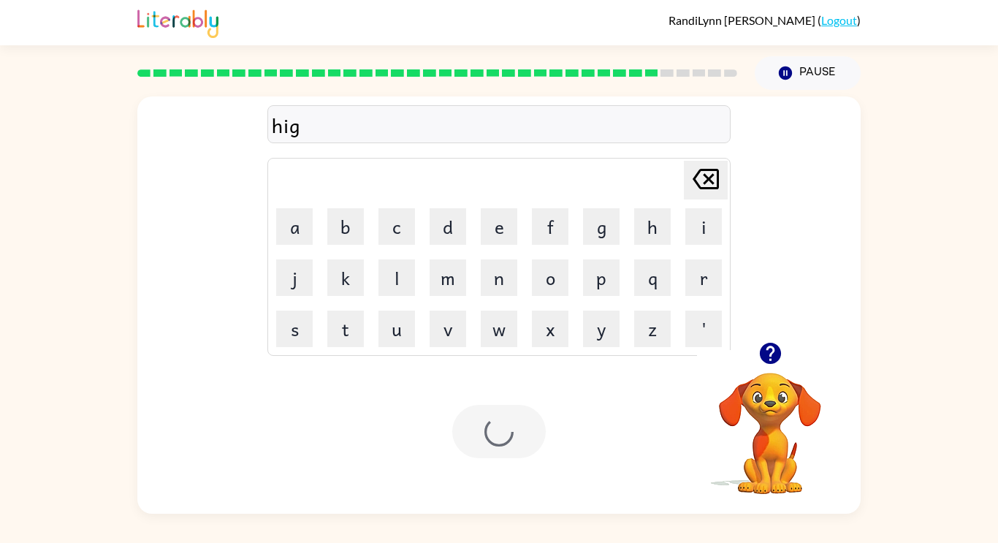
click at [531, 445] on div at bounding box center [498, 431] width 93 height 53
click at [532, 446] on div at bounding box center [498, 431] width 93 height 53
click at [529, 438] on button "button" at bounding box center [498, 431] width 93 height 53
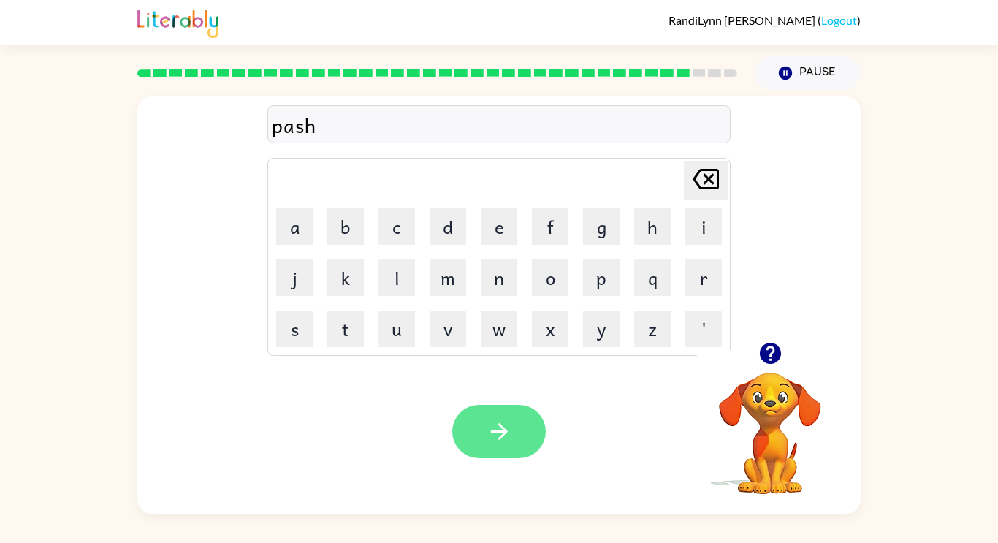
click at [516, 425] on button "button" at bounding box center [498, 431] width 93 height 53
click at [497, 446] on button "button" at bounding box center [498, 431] width 93 height 53
click at [511, 445] on button "button" at bounding box center [498, 431] width 93 height 53
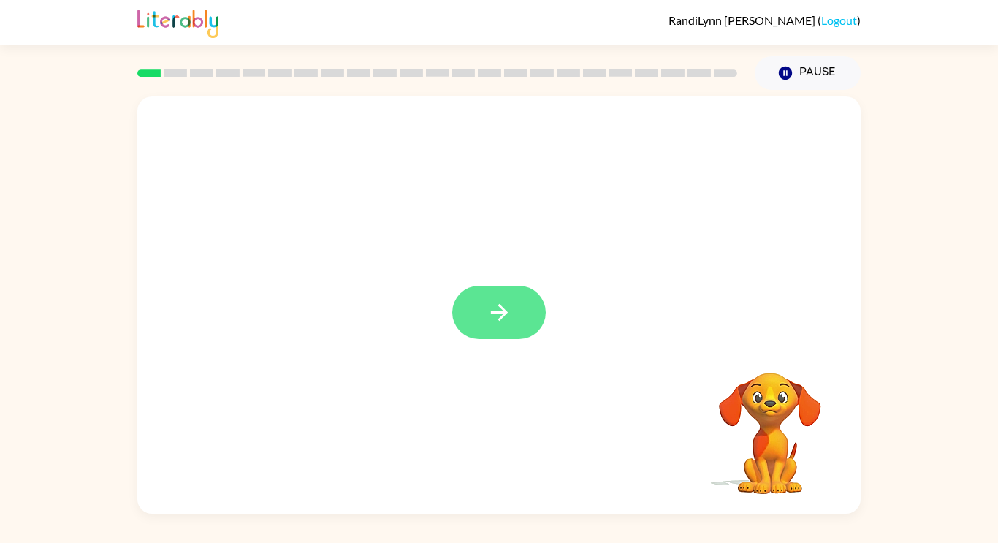
click at [487, 307] on icon "button" at bounding box center [499, 312] width 26 height 26
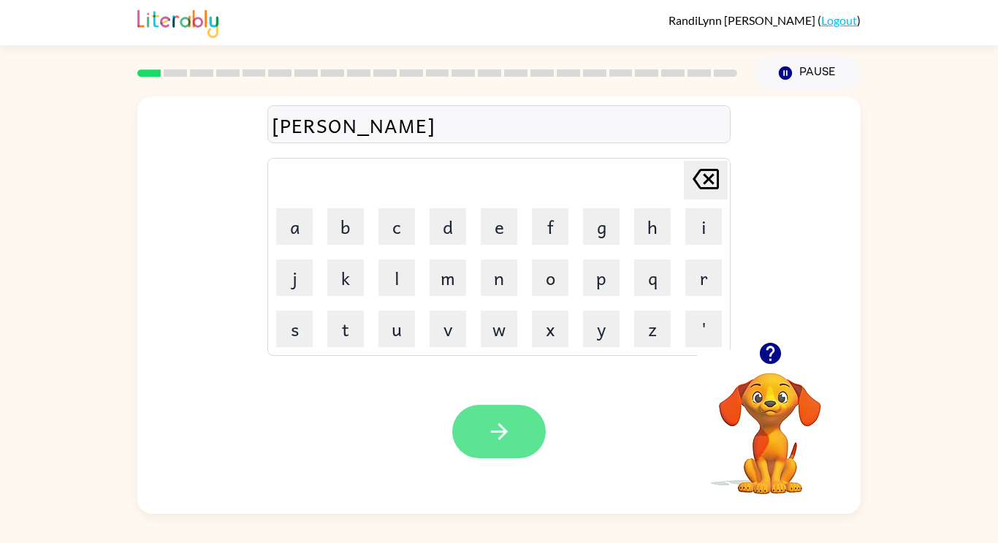
click at [496, 439] on icon "button" at bounding box center [499, 431] width 26 height 26
click at [507, 442] on div at bounding box center [498, 431] width 93 height 53
click at [508, 452] on div at bounding box center [498, 431] width 93 height 53
click at [512, 436] on button "button" at bounding box center [498, 431] width 93 height 53
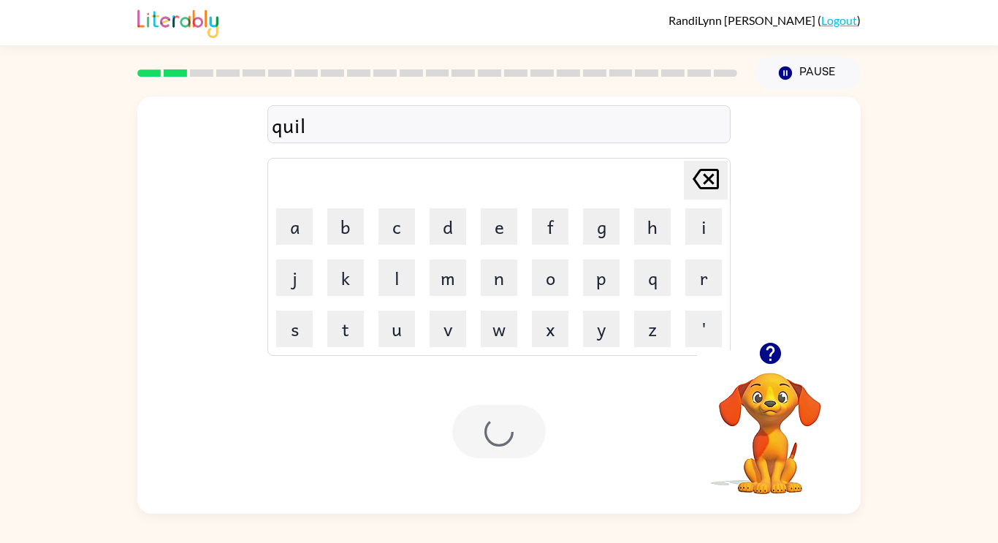
click at [527, 443] on div at bounding box center [498, 431] width 93 height 53
click at [538, 439] on button "button" at bounding box center [498, 431] width 93 height 53
click at [524, 432] on div at bounding box center [498, 431] width 93 height 53
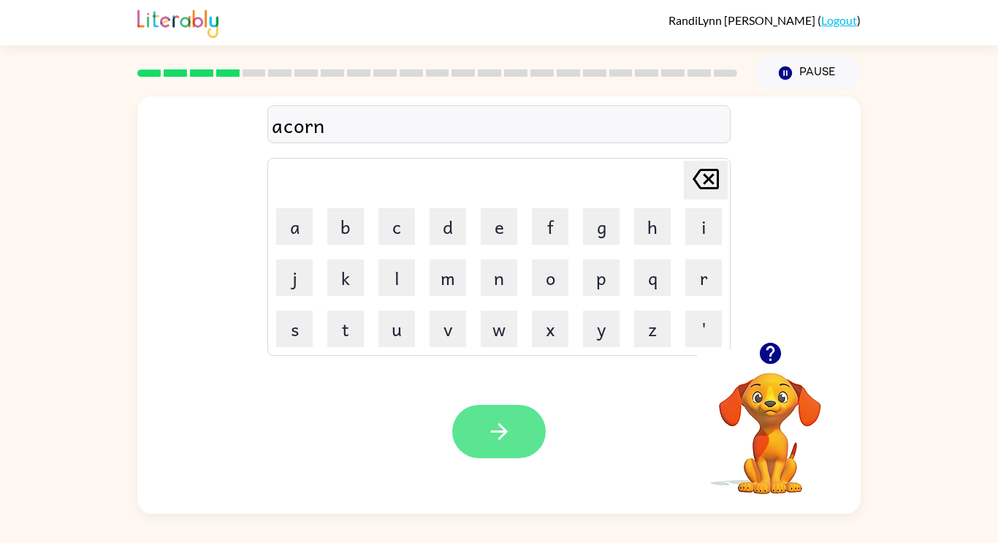
click at [500, 415] on button "button" at bounding box center [498, 431] width 93 height 53
click at [475, 445] on button "button" at bounding box center [498, 431] width 93 height 53
click at [461, 454] on div at bounding box center [498, 431] width 93 height 53
click at [480, 464] on div "Your browser must support playing .mp4 files to use Literably. Please try using…" at bounding box center [498, 431] width 723 height 164
click at [535, 427] on button "button" at bounding box center [498, 431] width 93 height 53
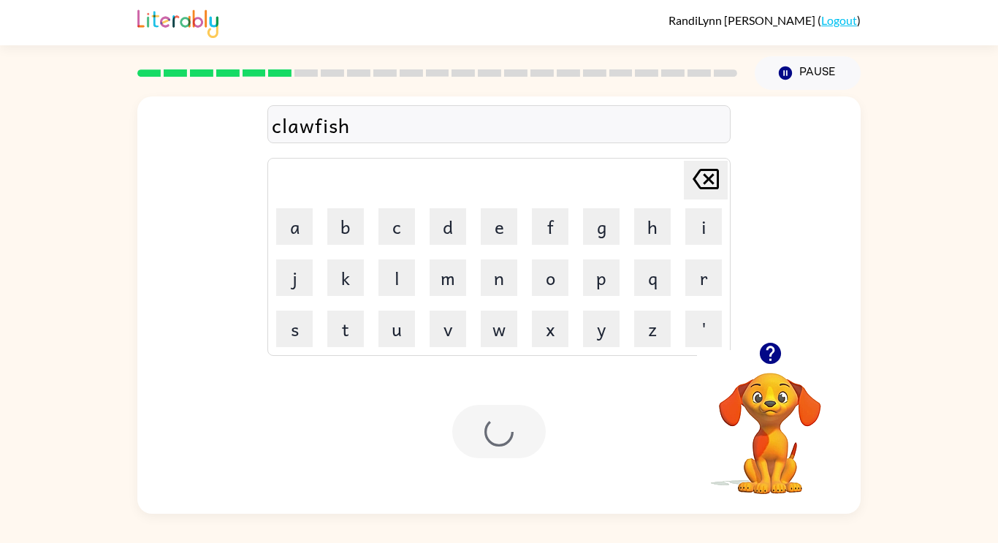
click at [537, 457] on div at bounding box center [498, 431] width 93 height 53
click at [513, 437] on div at bounding box center [498, 431] width 93 height 53
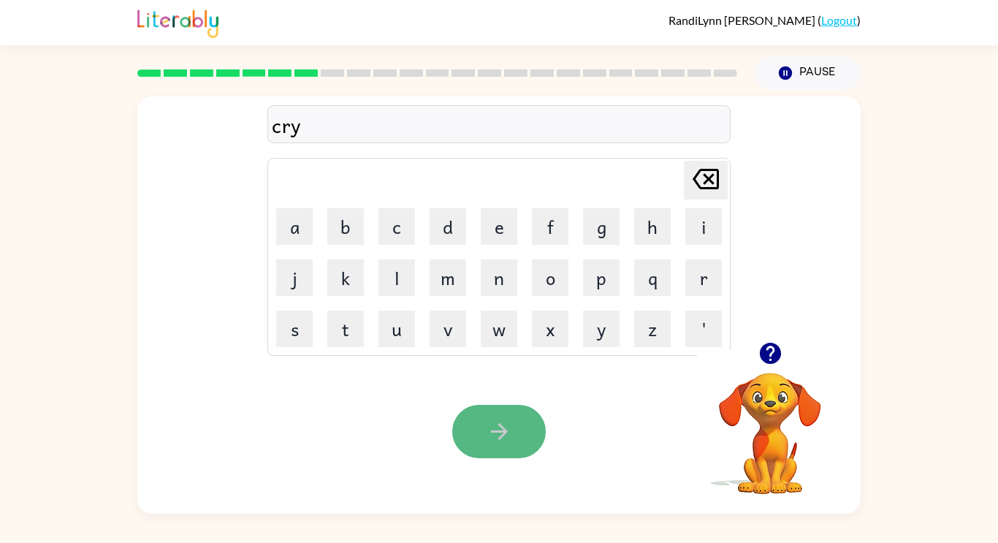
click at [522, 446] on button "button" at bounding box center [498, 431] width 93 height 53
click at [515, 454] on div at bounding box center [498, 431] width 93 height 53
click at [528, 444] on div at bounding box center [498, 431] width 93 height 53
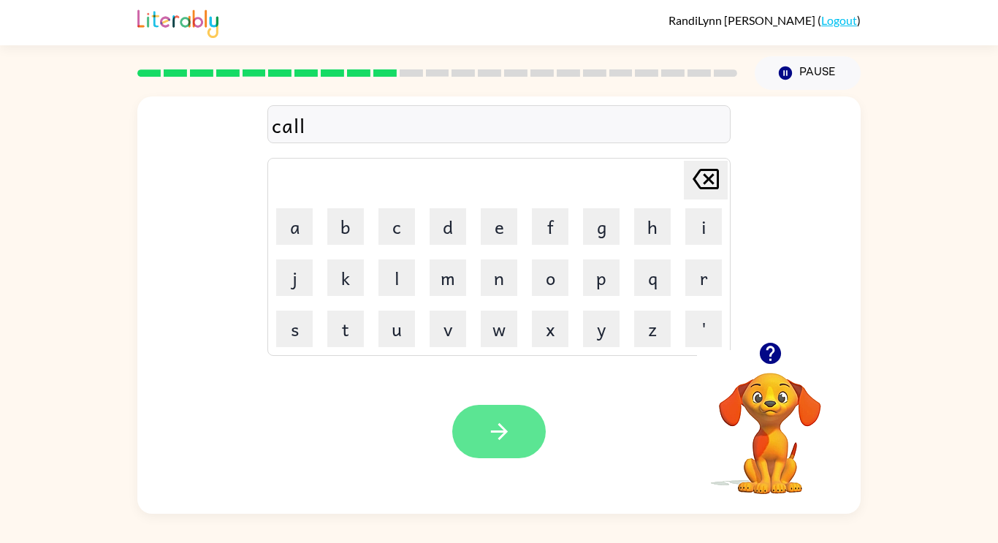
click at [514, 435] on button "button" at bounding box center [498, 431] width 93 height 53
click at [544, 435] on button "button" at bounding box center [498, 431] width 93 height 53
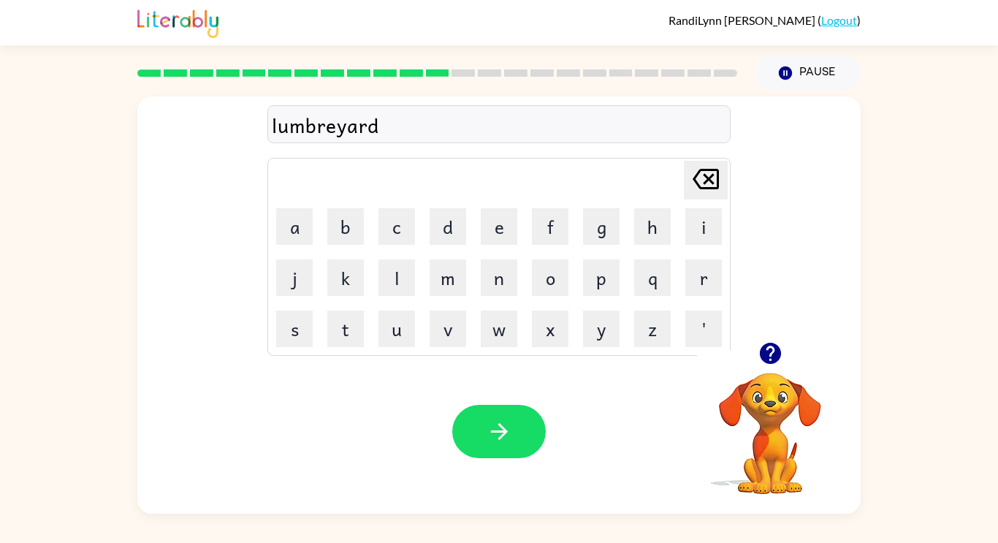
click at [466, 457] on div at bounding box center [498, 431] width 93 height 53
click at [465, 464] on div "Your browser must support playing .mp4 files to use Literably. Please try using…" at bounding box center [498, 431] width 723 height 164
click at [499, 435] on icon "button" at bounding box center [499, 431] width 26 height 26
click at [504, 421] on icon "button" at bounding box center [499, 431] width 26 height 26
click at [787, 365] on div at bounding box center [770, 352] width 146 height 37
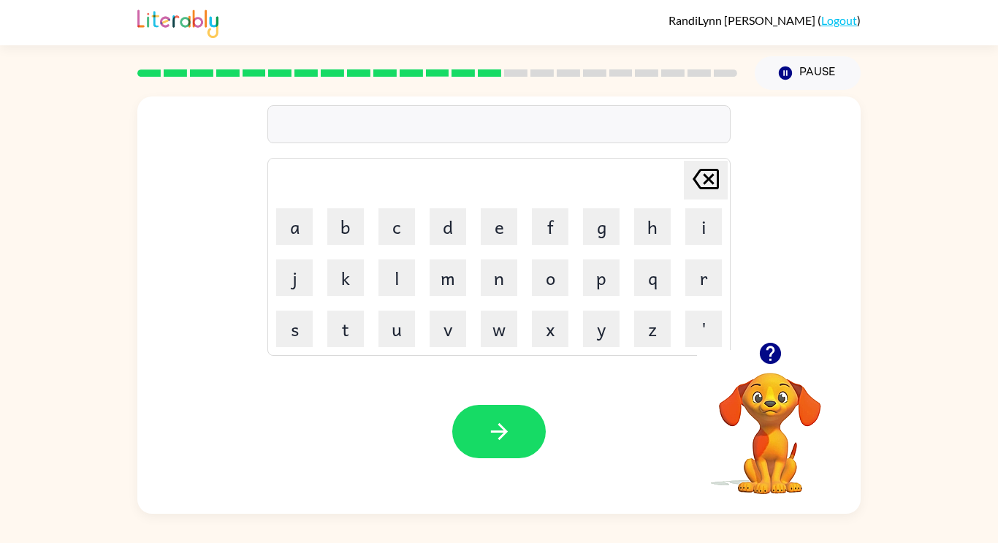
click at [762, 362] on icon "button" at bounding box center [770, 353] width 26 height 26
click at [490, 435] on icon "button" at bounding box center [499, 431] width 26 height 26
click at [492, 435] on div at bounding box center [498, 431] width 93 height 53
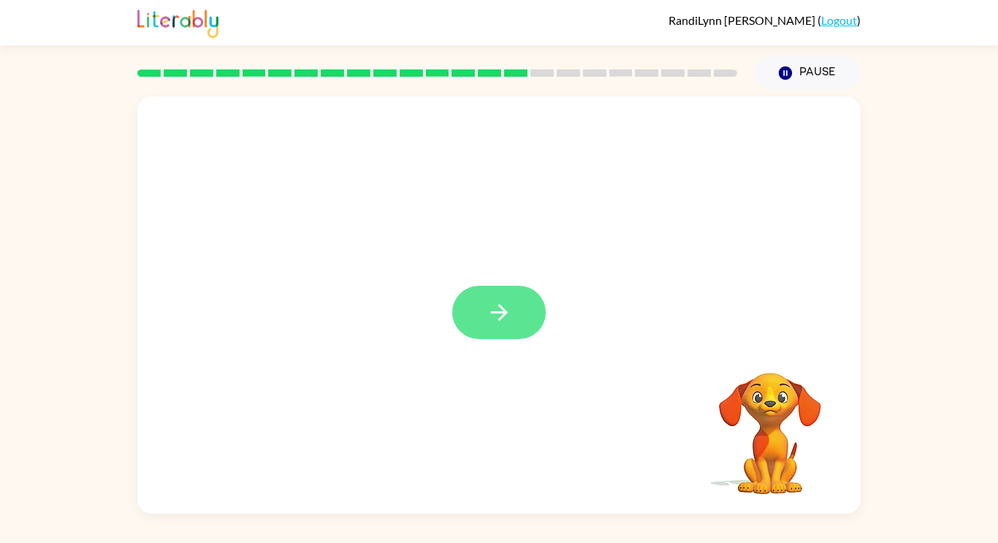
click at [517, 337] on button "button" at bounding box center [498, 312] width 93 height 53
click at [524, 335] on div at bounding box center [498, 218] width 723 height 245
click at [525, 331] on div at bounding box center [498, 218] width 723 height 245
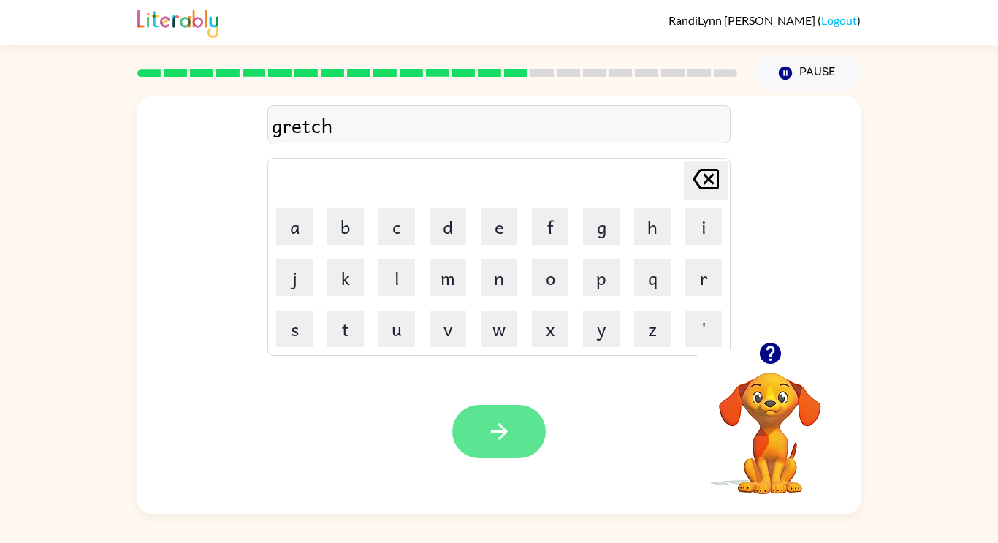
click at [497, 440] on icon "button" at bounding box center [499, 431] width 26 height 26
click at [500, 444] on div at bounding box center [498, 431] width 93 height 53
click at [507, 459] on div "Your browser must support playing .mp4 files to use Literably. Please try using…" at bounding box center [498, 431] width 723 height 164
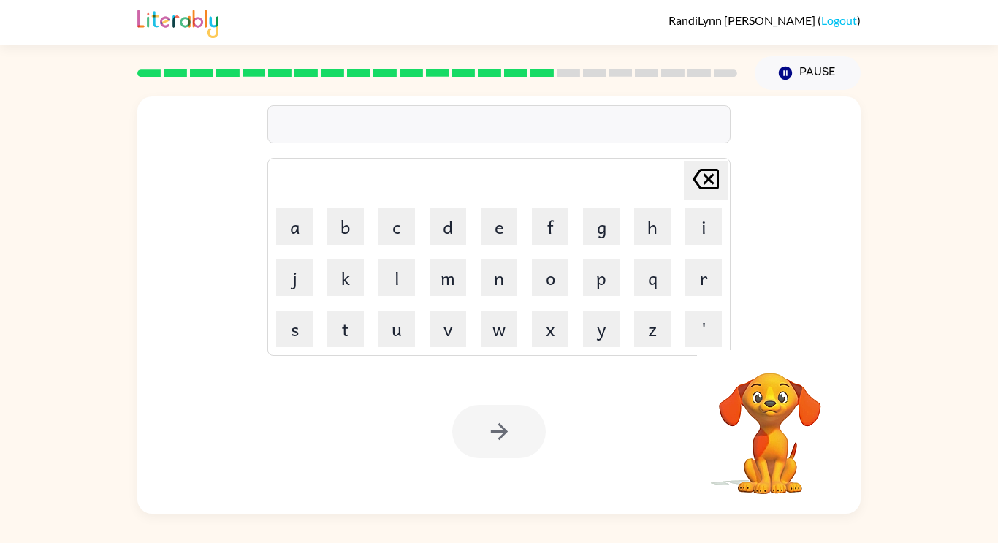
click at [540, 483] on div "Your browser must support playing .mp4 files to use Literably. Please try using…" at bounding box center [498, 431] width 723 height 164
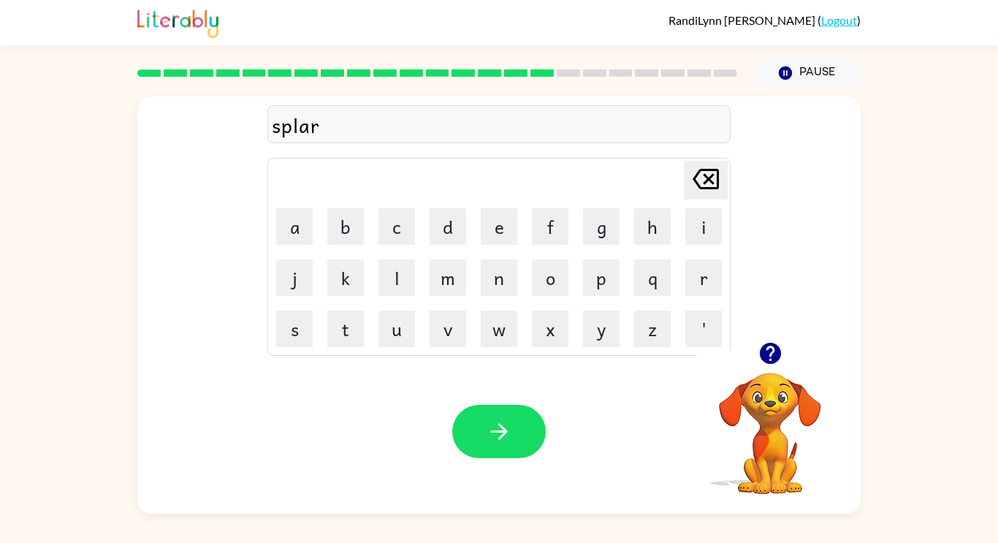
click at [441, 429] on div "Your browser must support playing .mp4 files to use Literably. Please try using…" at bounding box center [498, 431] width 723 height 164
click at [465, 435] on button "button" at bounding box center [498, 431] width 93 height 53
click at [516, 440] on button "button" at bounding box center [498, 431] width 93 height 53
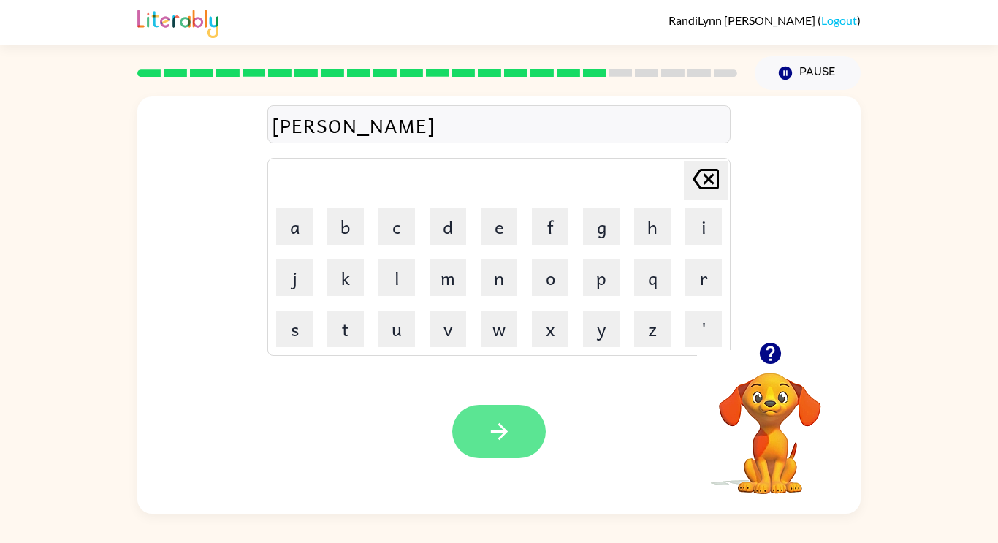
click at [497, 427] on icon "button" at bounding box center [499, 431] width 26 height 26
click at [503, 435] on div at bounding box center [498, 431] width 93 height 53
click at [497, 446] on div at bounding box center [498, 431] width 93 height 53
click at [499, 444] on div at bounding box center [498, 431] width 93 height 53
click at [524, 416] on button "button" at bounding box center [498, 431] width 93 height 53
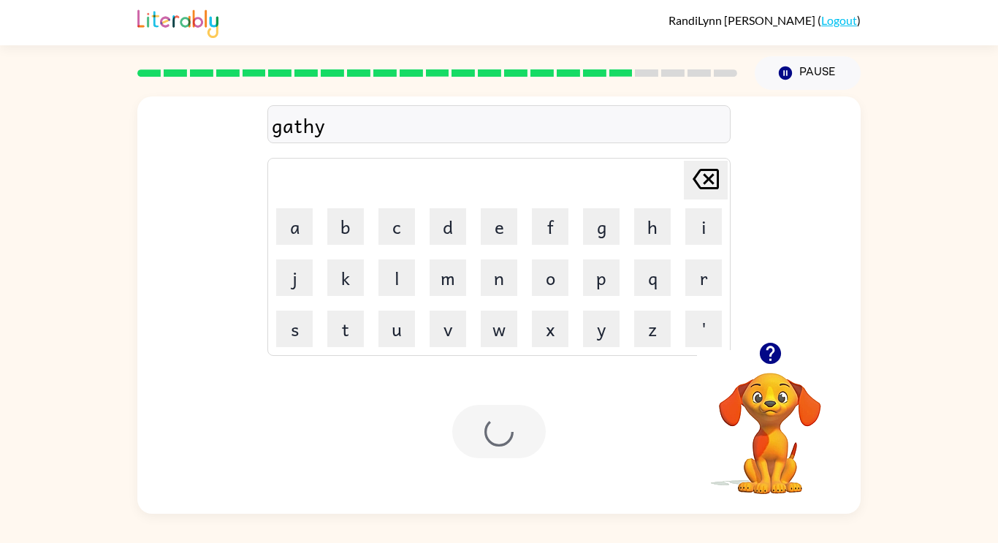
click at [513, 439] on div at bounding box center [498, 431] width 93 height 53
click at [508, 429] on div at bounding box center [498, 431] width 93 height 53
click at [525, 452] on button "button" at bounding box center [498, 431] width 93 height 53
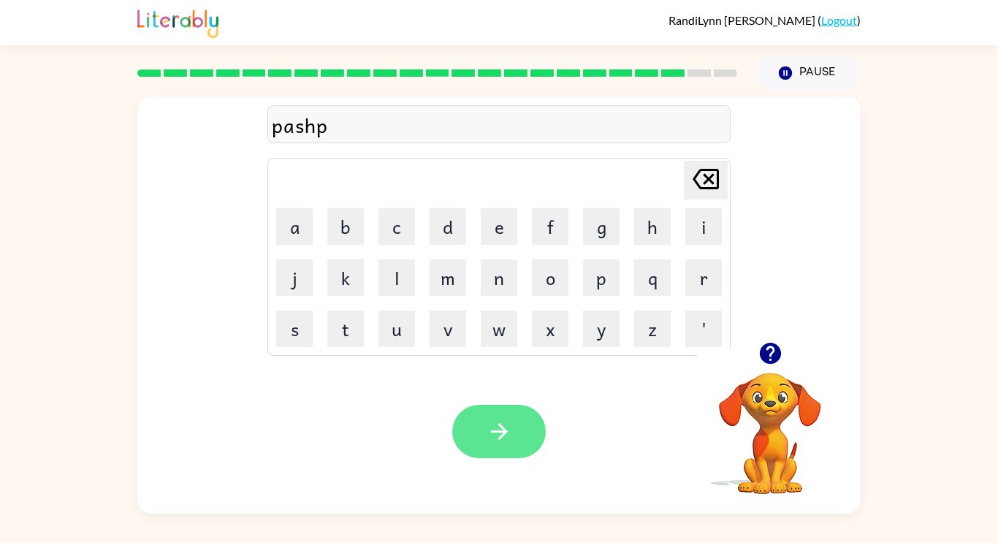
click at [503, 413] on button "button" at bounding box center [498, 431] width 93 height 53
click at [758, 351] on icon "button" at bounding box center [770, 353] width 26 height 26
click at [498, 424] on icon "button" at bounding box center [498, 431] width 17 height 17
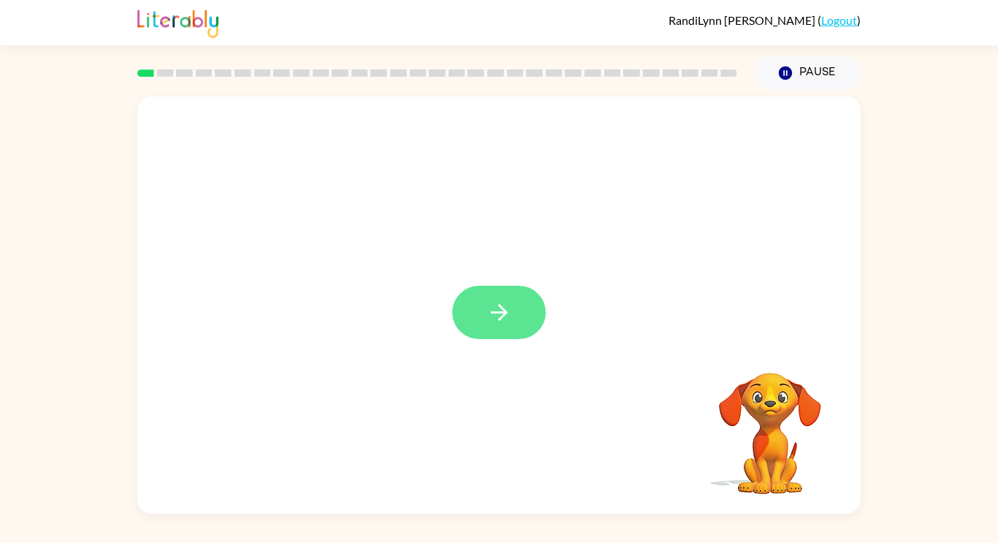
click at [509, 318] on icon "button" at bounding box center [499, 312] width 26 height 26
click at [509, 318] on div at bounding box center [498, 304] width 723 height 417
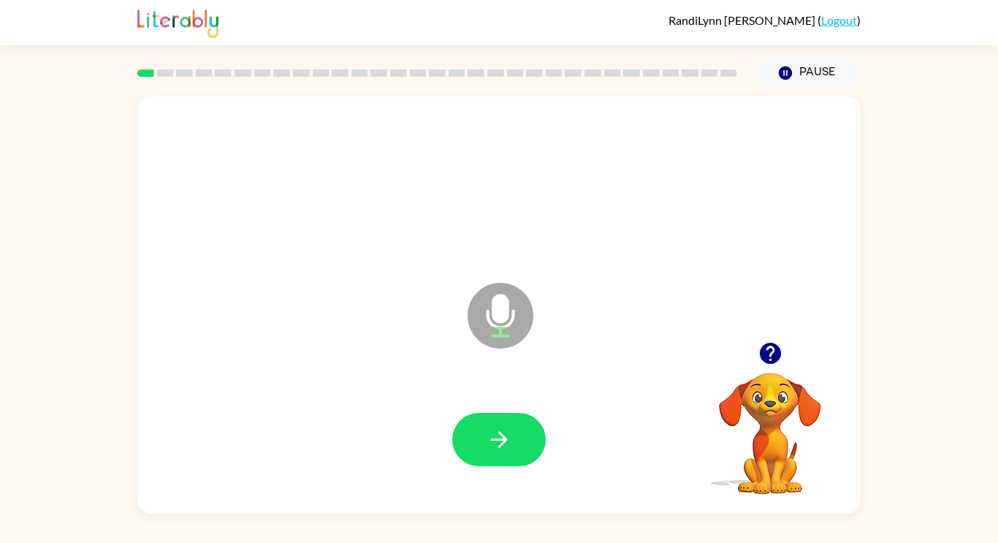
click at [762, 348] on icon "button" at bounding box center [769, 353] width 21 height 21
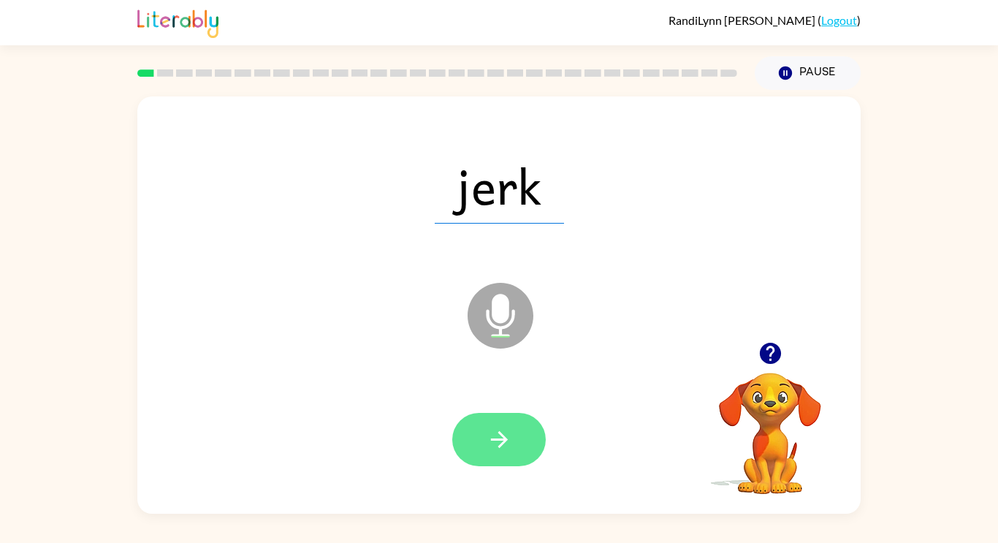
click at [496, 446] on icon "button" at bounding box center [499, 440] width 26 height 26
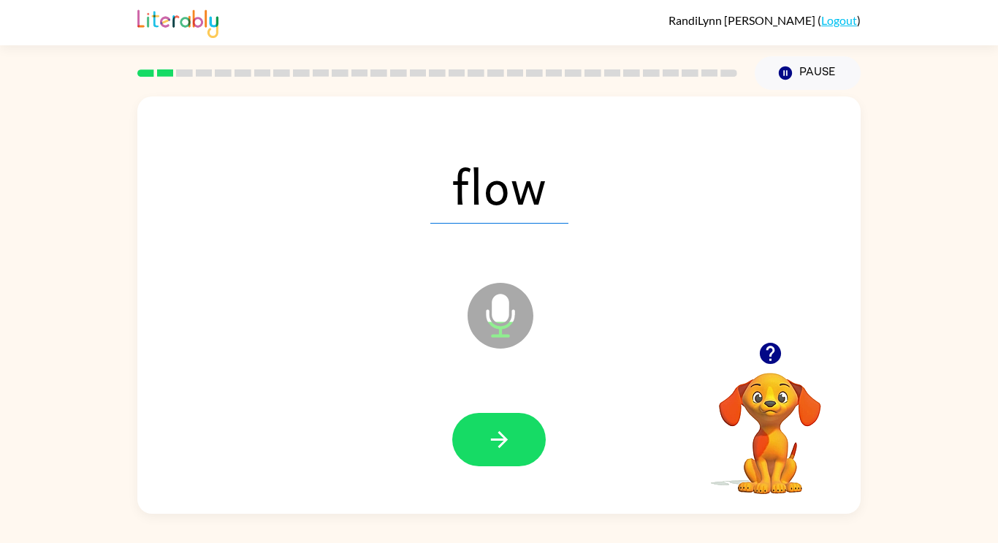
click at [496, 446] on icon "button" at bounding box center [499, 440] width 26 height 26
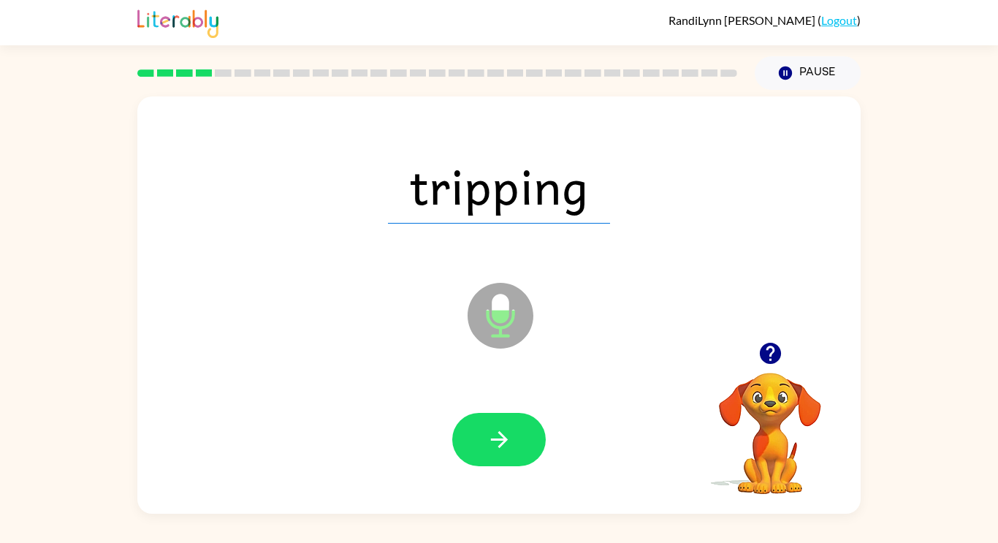
click at [496, 446] on icon "button" at bounding box center [499, 440] width 26 height 26
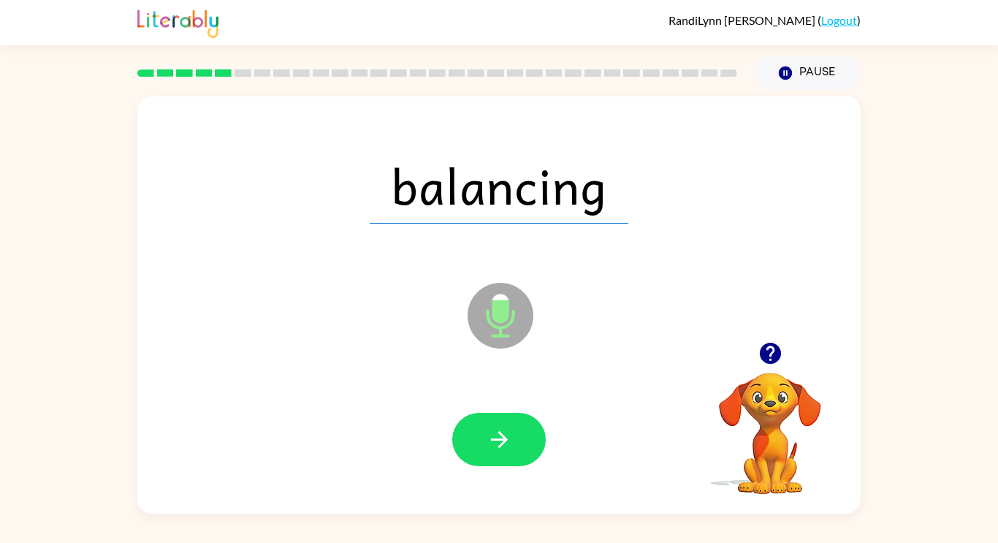
click at [496, 446] on icon "button" at bounding box center [499, 440] width 26 height 26
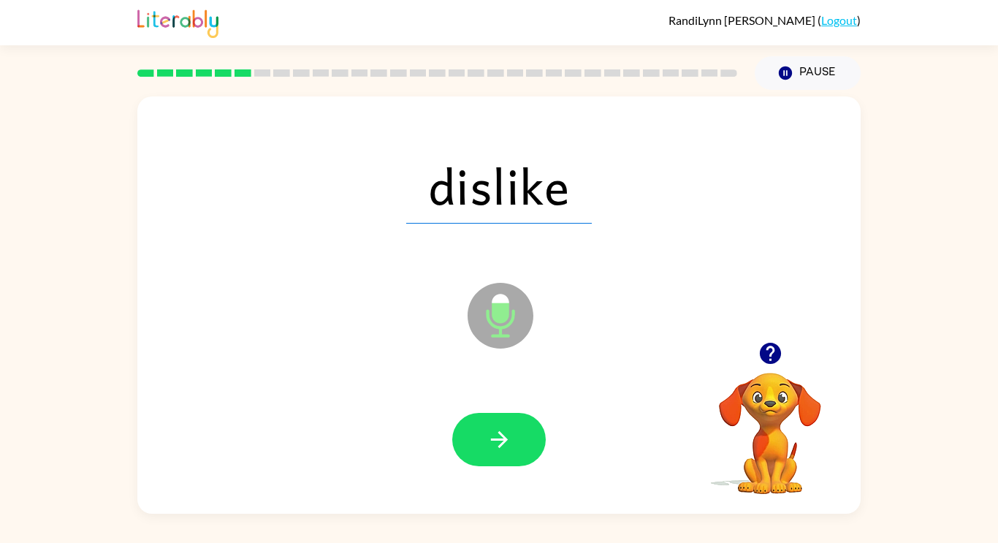
click at [496, 446] on icon "button" at bounding box center [499, 440] width 26 height 26
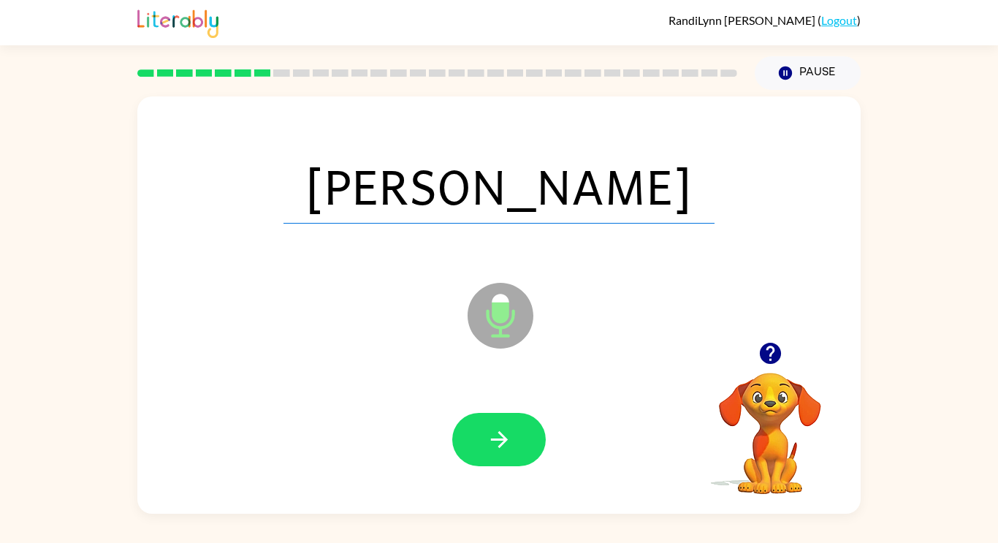
click at [496, 446] on icon "button" at bounding box center [499, 440] width 26 height 26
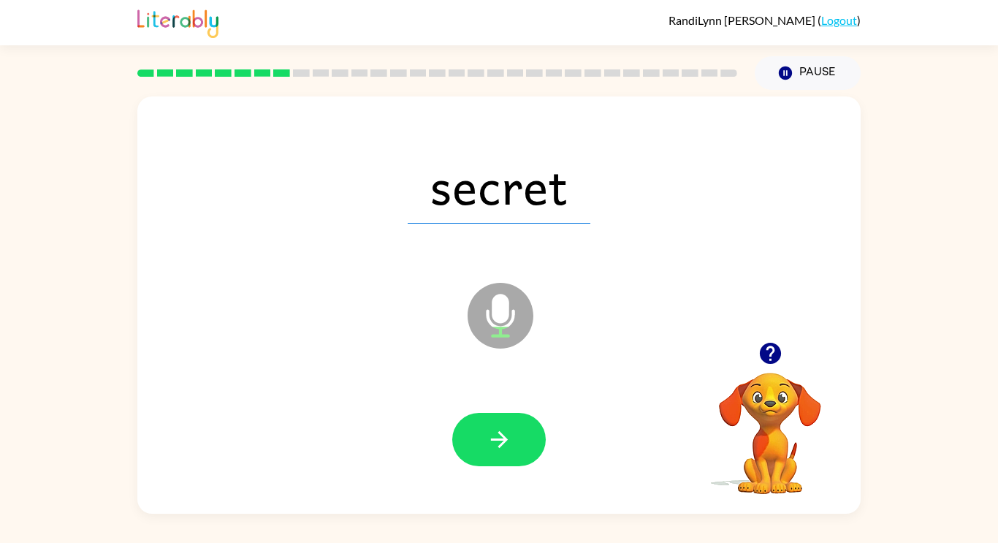
click at [496, 446] on icon "button" at bounding box center [499, 440] width 26 height 26
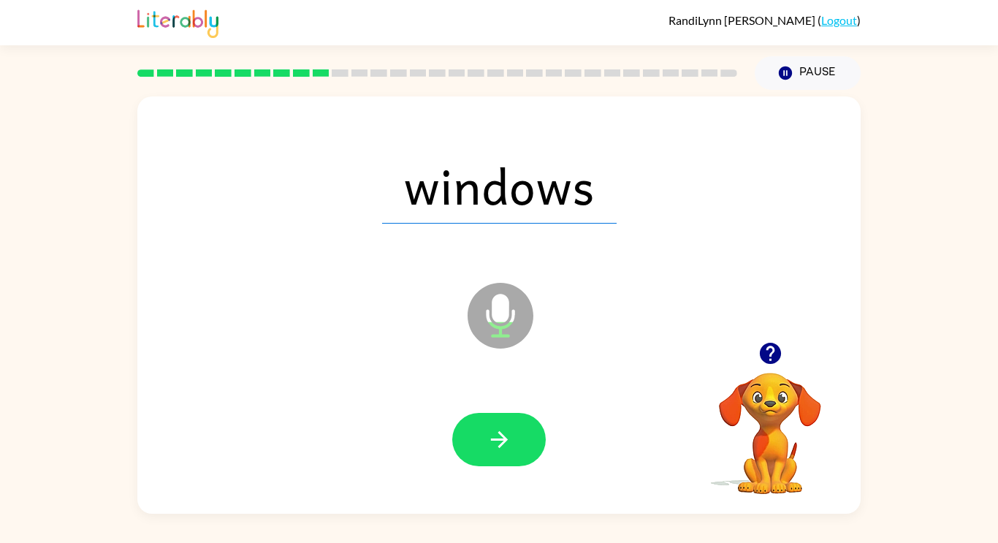
click at [496, 446] on icon "button" at bounding box center [499, 440] width 26 height 26
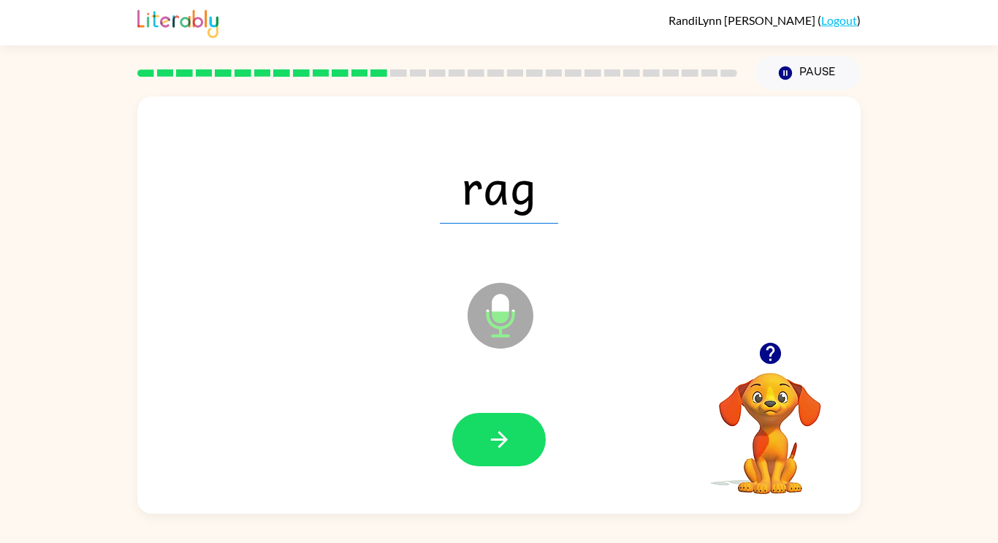
click at [496, 446] on icon "button" at bounding box center [499, 440] width 26 height 26
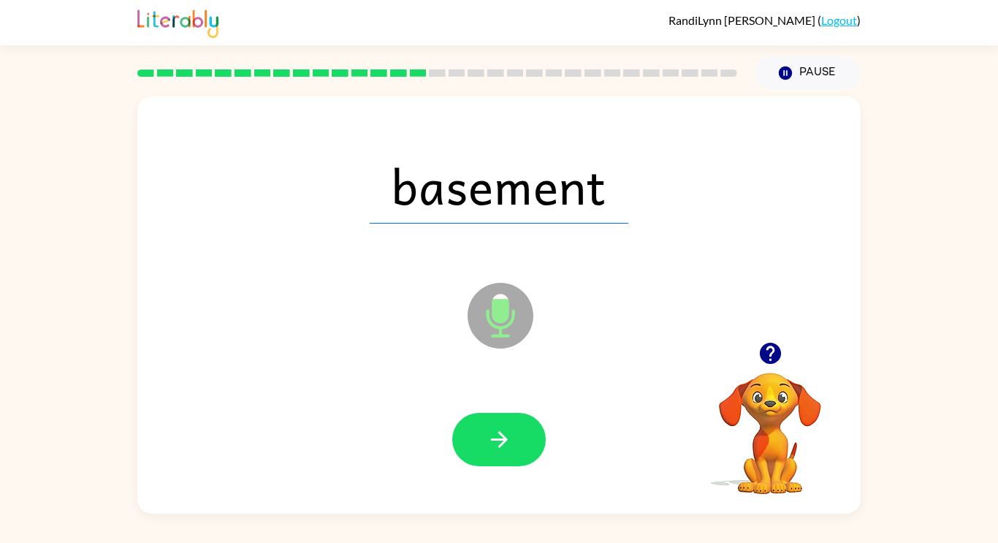
click at [496, 446] on icon "button" at bounding box center [499, 440] width 26 height 26
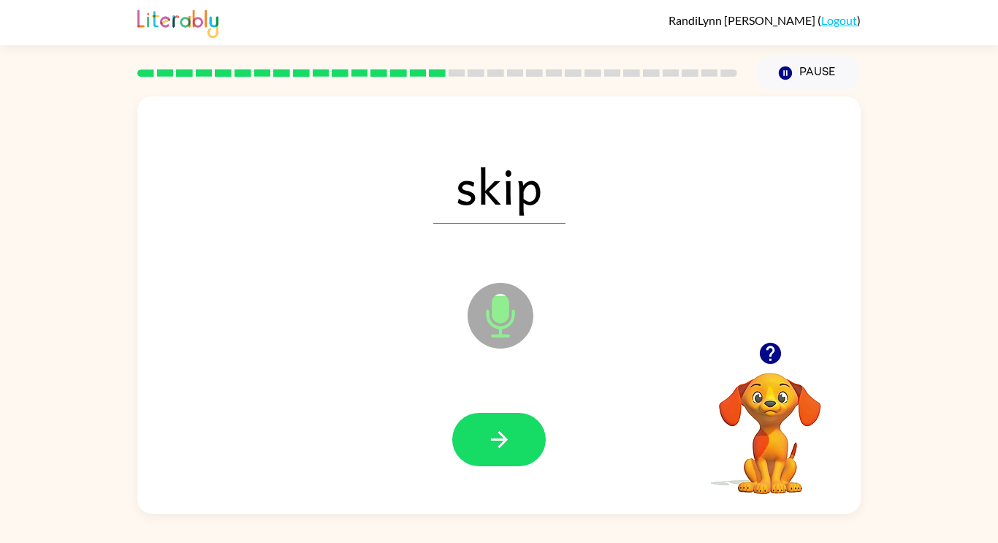
click at [496, 446] on icon "button" at bounding box center [499, 440] width 26 height 26
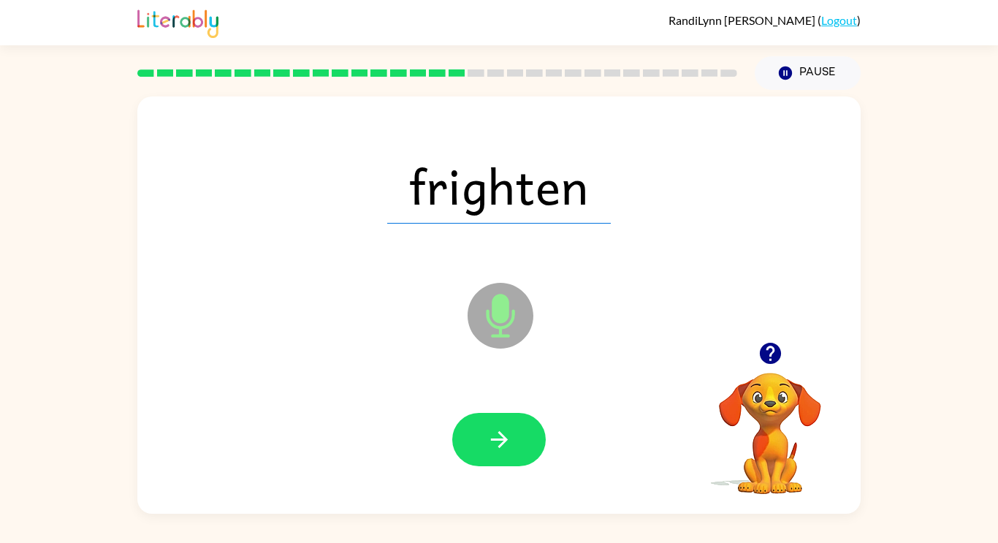
click at [496, 446] on icon "button" at bounding box center [499, 440] width 26 height 26
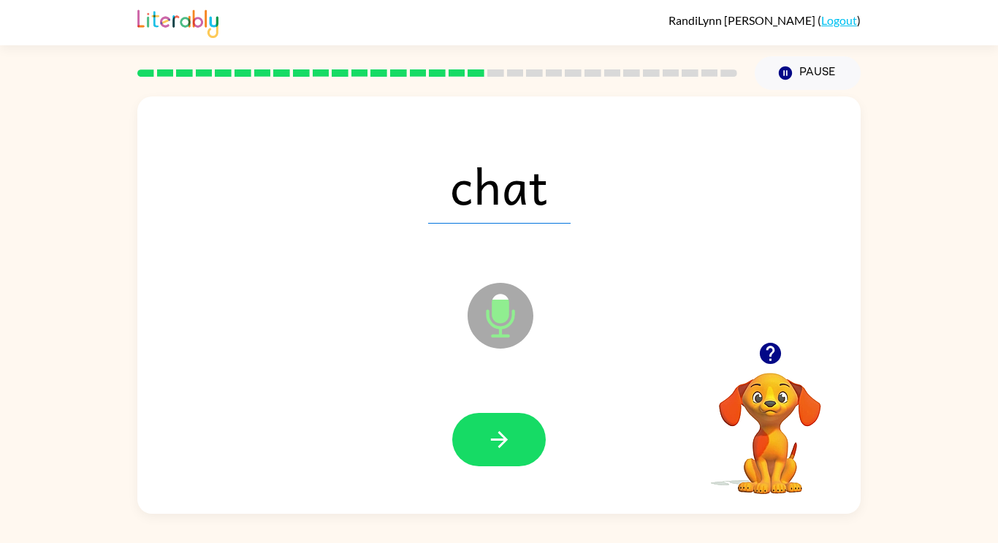
click at [496, 446] on icon "button" at bounding box center [499, 440] width 26 height 26
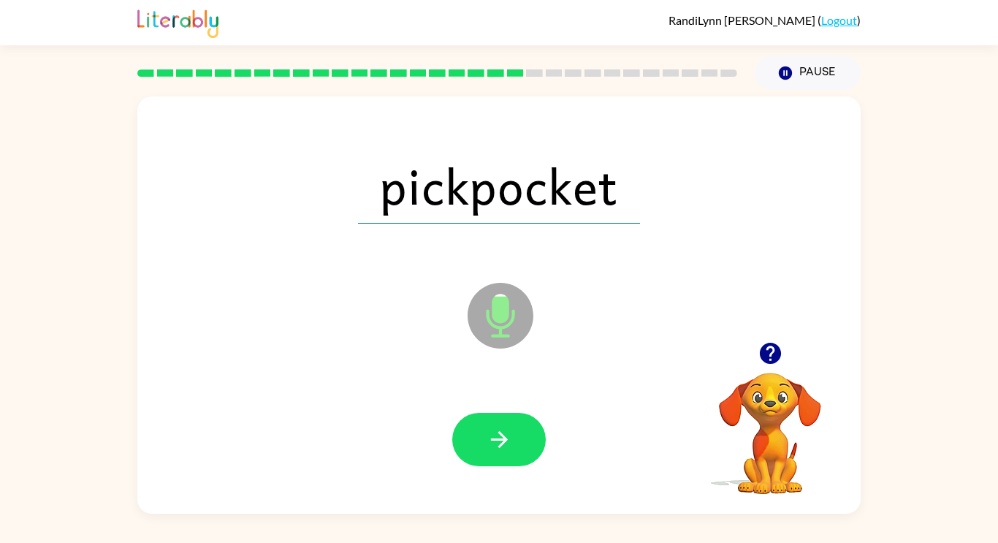
click at [496, 446] on icon "button" at bounding box center [499, 440] width 26 height 26
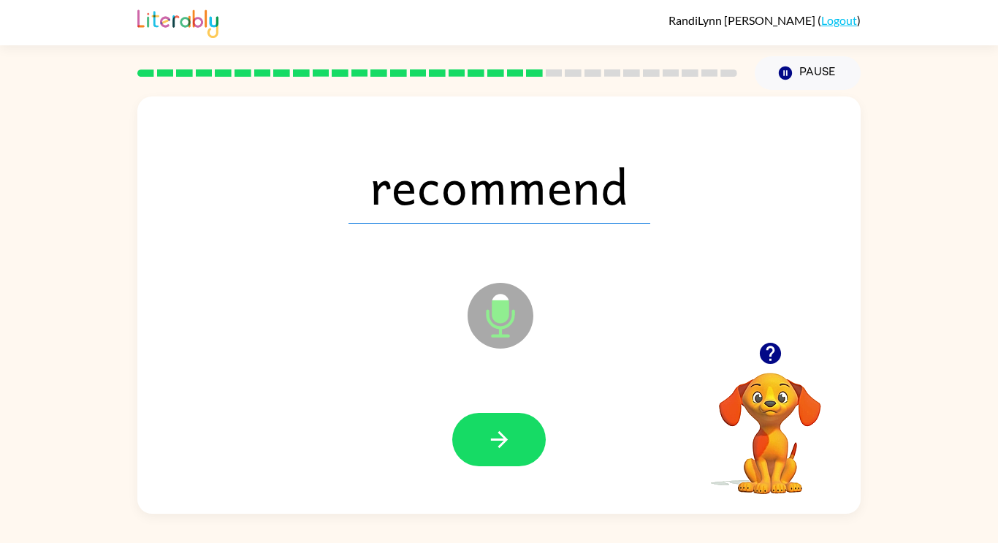
click at [496, 446] on icon "button" at bounding box center [499, 440] width 26 height 26
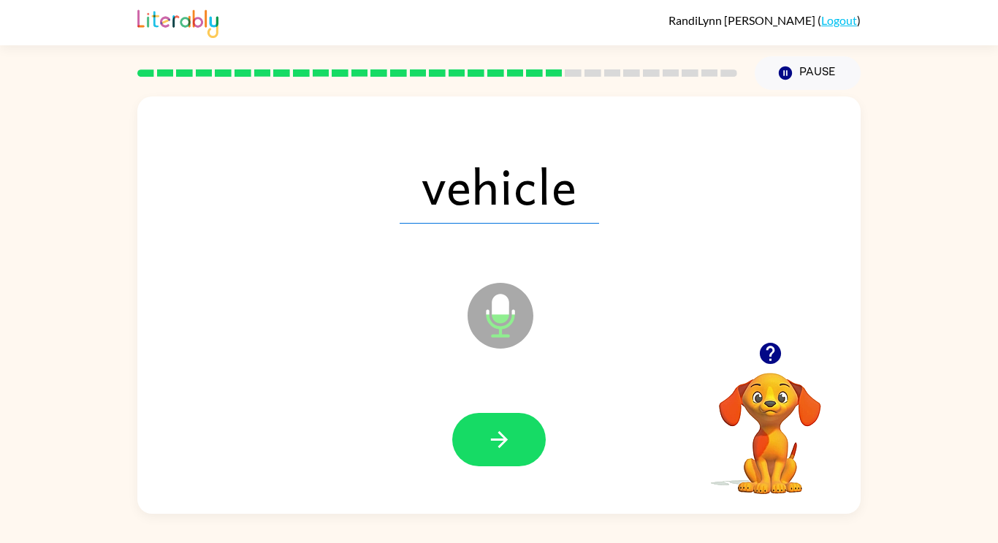
click at [496, 446] on icon "button" at bounding box center [499, 440] width 26 height 26
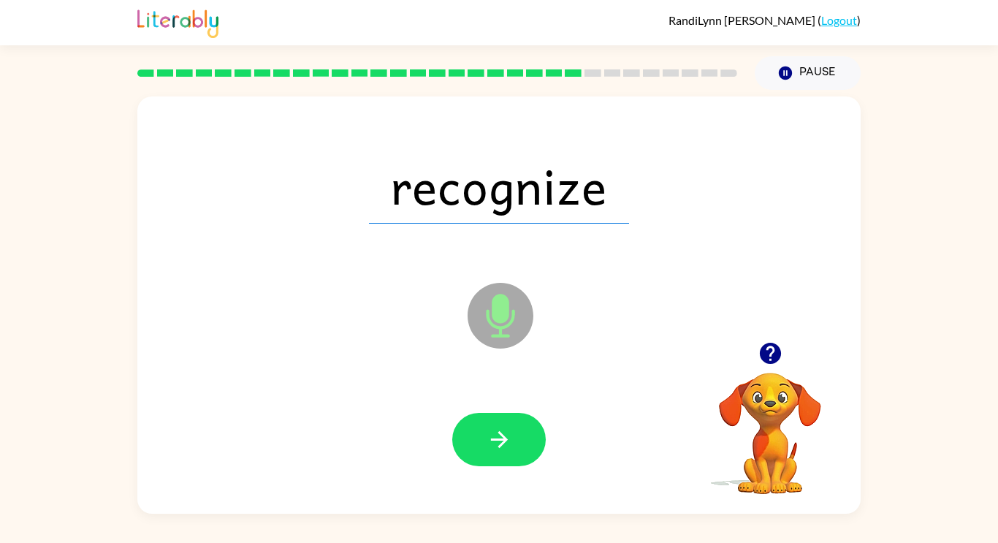
click at [496, 446] on icon "button" at bounding box center [499, 440] width 26 height 26
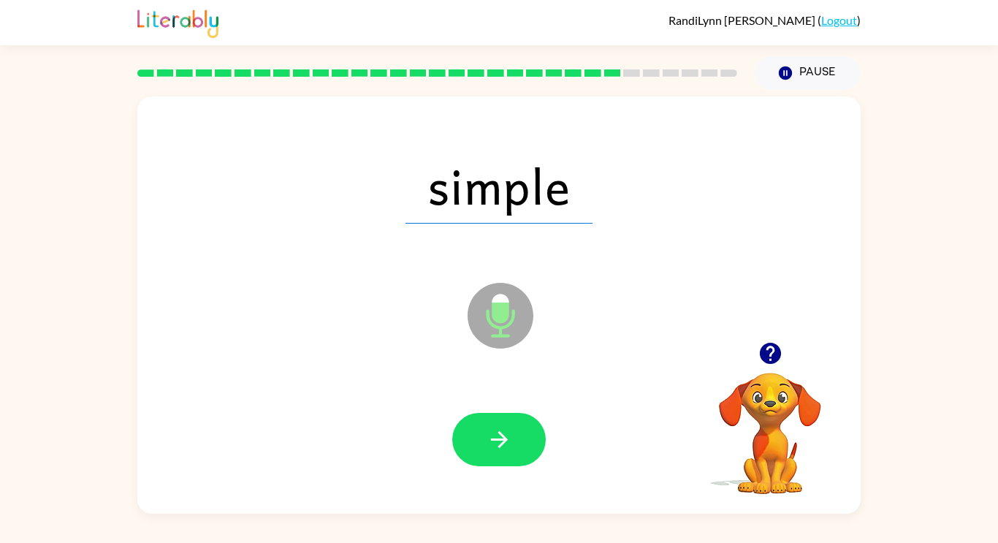
click at [496, 446] on icon "button" at bounding box center [499, 440] width 26 height 26
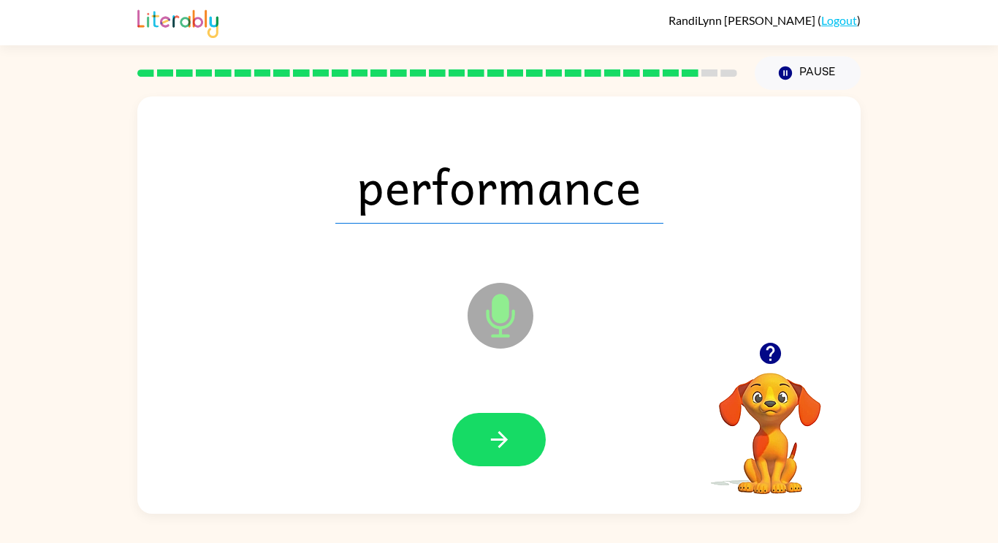
click at [496, 446] on icon "button" at bounding box center [499, 440] width 26 height 26
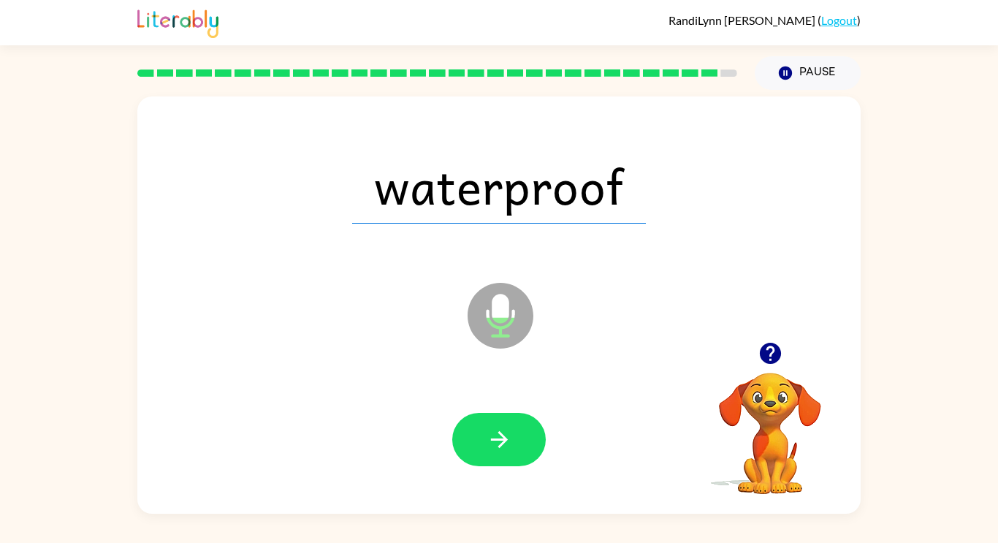
click at [496, 446] on icon "button" at bounding box center [499, 440] width 26 height 26
